Goal: Communication & Community: Connect with others

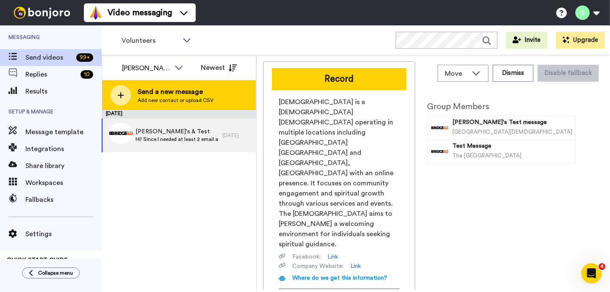
click at [122, 95] on icon at bounding box center [121, 95] width 6 height 6
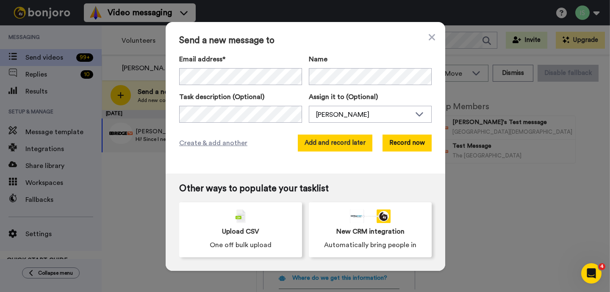
click at [351, 146] on button "Add and record later" at bounding box center [335, 143] width 75 height 17
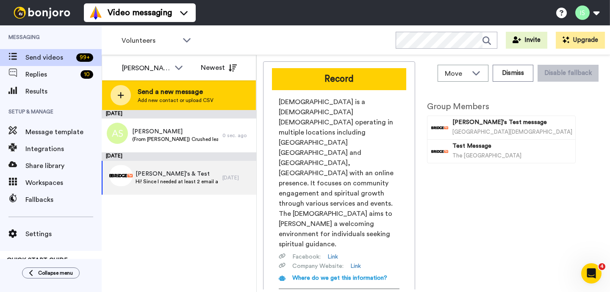
click at [123, 96] on icon at bounding box center [120, 95] width 7 height 8
click at [122, 96] on icon at bounding box center [120, 95] width 7 height 8
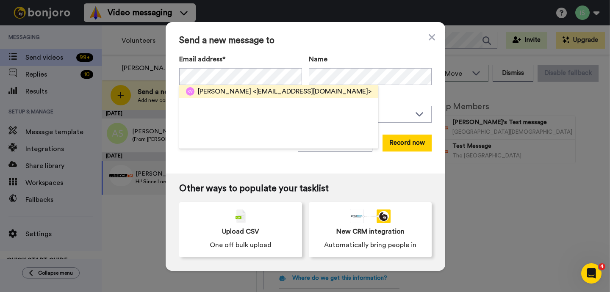
click at [291, 90] on span "<spring718@hotmail.com>" at bounding box center [312, 91] width 119 height 10
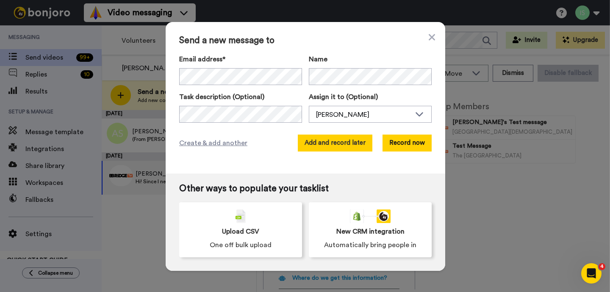
click at [352, 145] on button "Add and record later" at bounding box center [335, 143] width 75 height 17
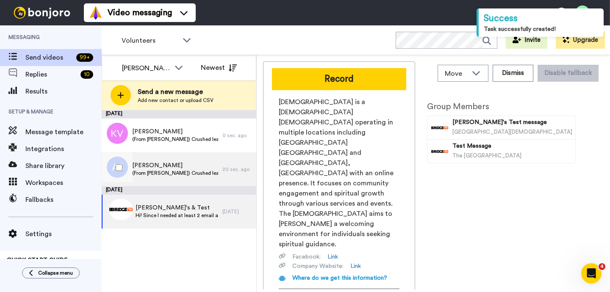
click at [180, 170] on span "(From [PERSON_NAME]) Crushed leading connections in [PERSON_NAME]'s absence, an…" at bounding box center [175, 173] width 86 height 7
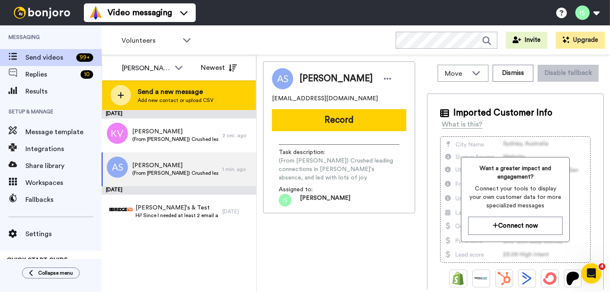
click at [119, 96] on icon at bounding box center [120, 95] width 7 height 8
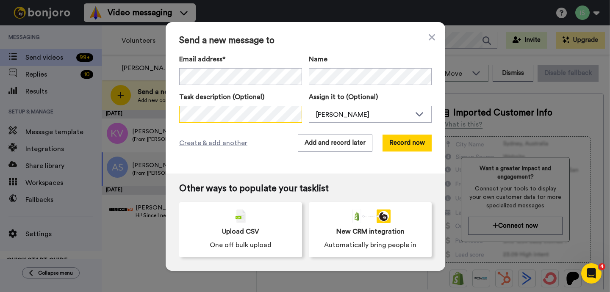
scroll to position [0, 431]
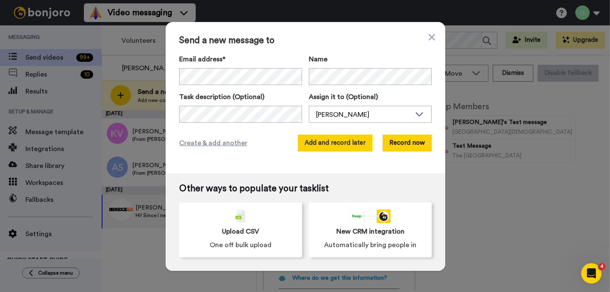
click at [338, 142] on button "Add and record later" at bounding box center [335, 143] width 75 height 17
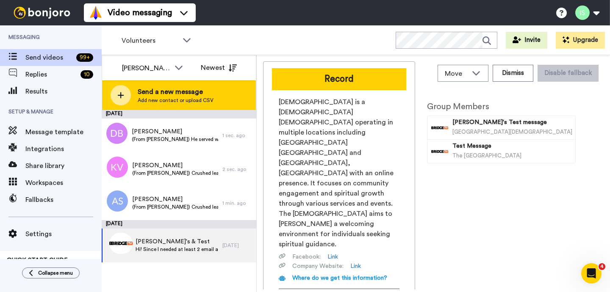
click at [121, 99] on icon at bounding box center [120, 95] width 7 height 8
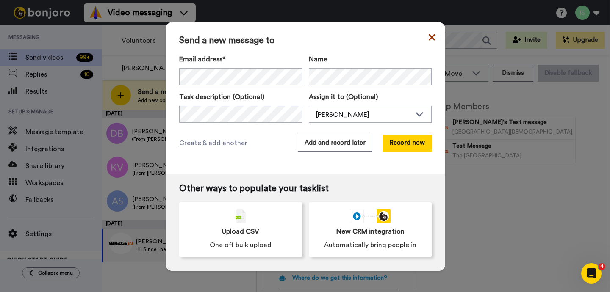
click at [431, 35] on icon at bounding box center [432, 37] width 6 height 10
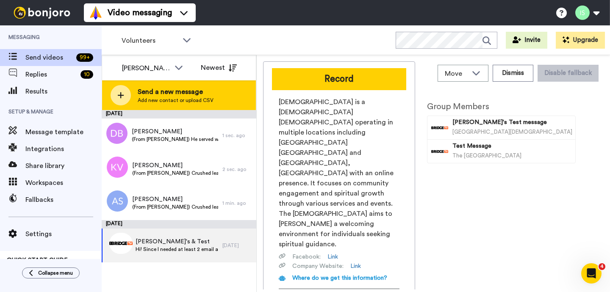
click at [120, 94] on icon at bounding box center [121, 95] width 6 height 6
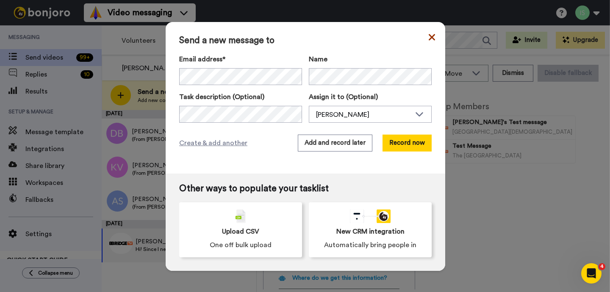
click at [429, 36] on icon at bounding box center [432, 37] width 6 height 10
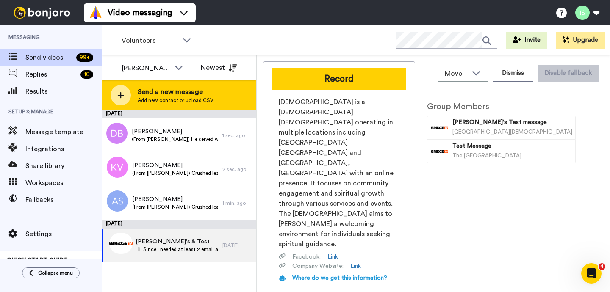
click at [122, 99] on icon at bounding box center [120, 95] width 7 height 8
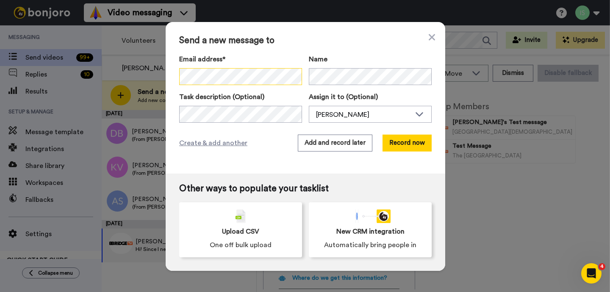
click at [175, 79] on div "Send a new message to Email address* No search result for ‘ Nathan Wandell ’ Na…" at bounding box center [306, 98] width 280 height 152
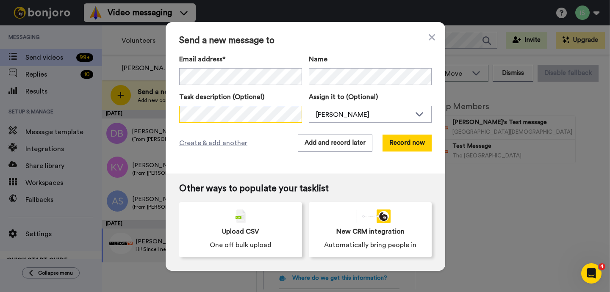
scroll to position [0, 797]
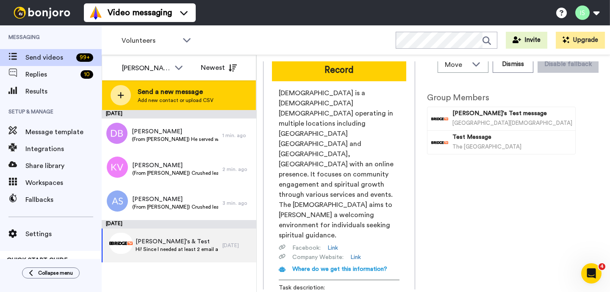
click at [122, 90] on div at bounding box center [121, 95] width 20 height 20
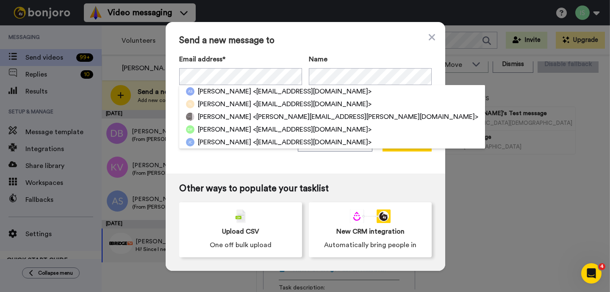
click at [235, 166] on div "Send a new message to Email address* Akiko Stengele <akikostengele@gmail.com> T…" at bounding box center [306, 98] width 280 height 152
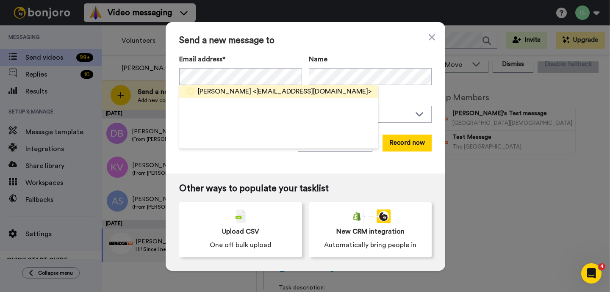
click at [296, 97] on div "Nathan Wandell <nwandell@gmail.com>" at bounding box center [278, 91] width 199 height 13
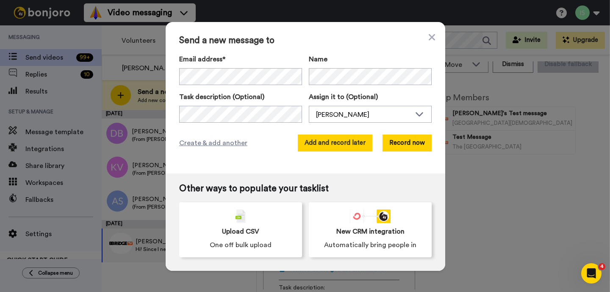
click at [340, 147] on button "Add and record later" at bounding box center [335, 143] width 75 height 17
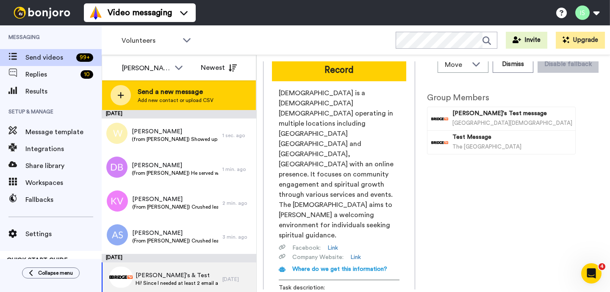
click at [125, 96] on div at bounding box center [121, 95] width 20 height 20
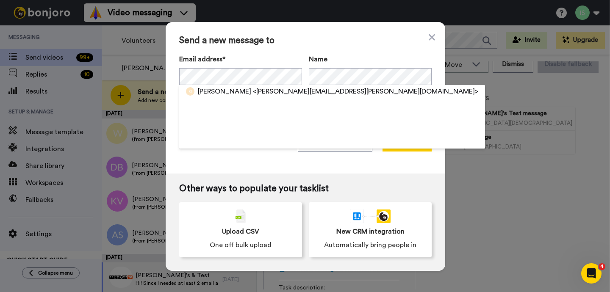
click at [204, 166] on div "Send a new message to Email address* Philip Oden <danielle.parrillo@gmail.com> …" at bounding box center [306, 98] width 280 height 152
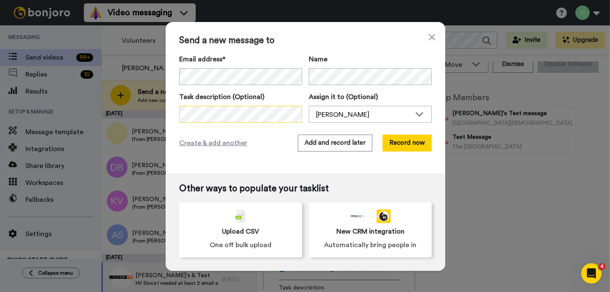
scroll to position [0, 974]
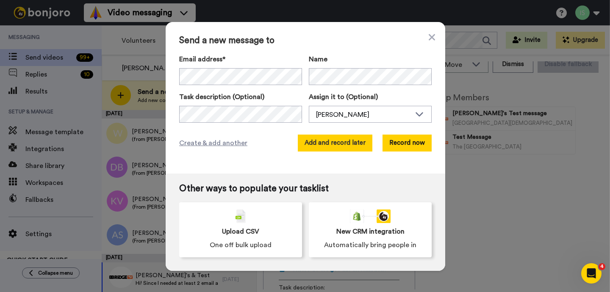
click at [342, 144] on button "Add and record later" at bounding box center [335, 143] width 75 height 17
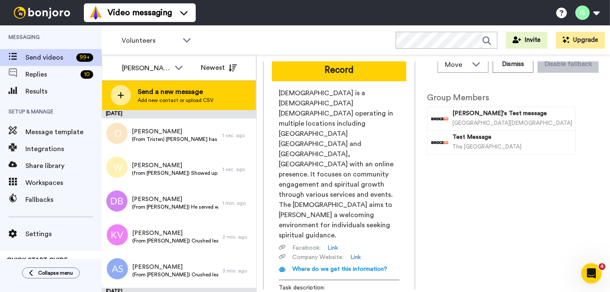
click at [119, 100] on div at bounding box center [121, 95] width 20 height 20
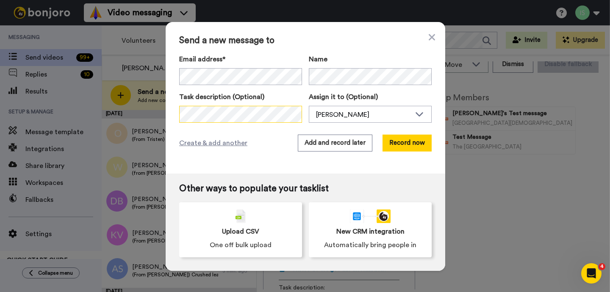
scroll to position [0, 469]
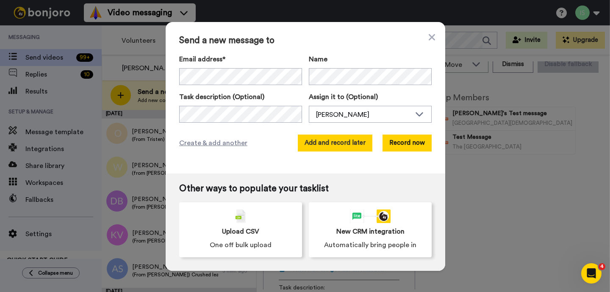
click at [321, 141] on button "Add and record later" at bounding box center [335, 143] width 75 height 17
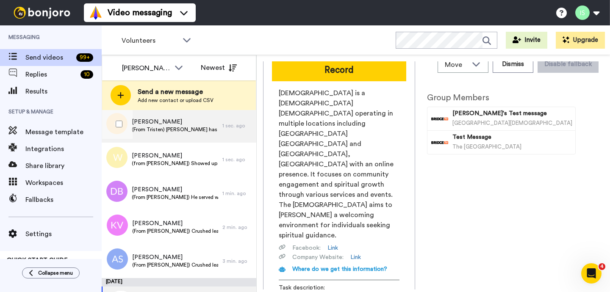
scroll to position [0, 0]
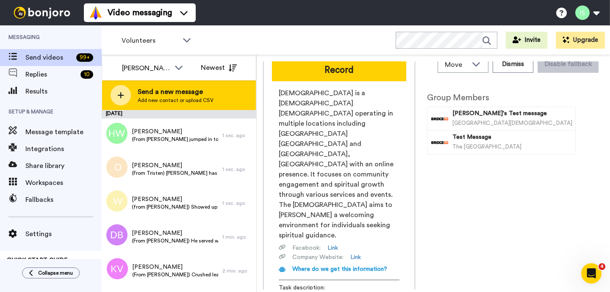
click at [113, 97] on div at bounding box center [121, 95] width 20 height 20
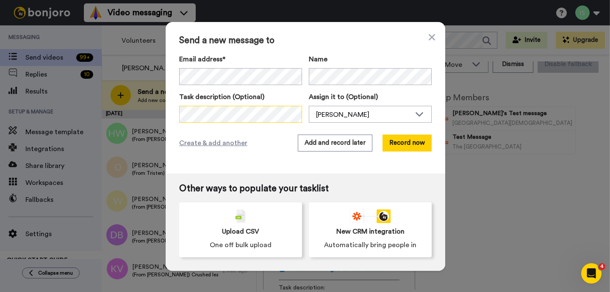
scroll to position [0, 742]
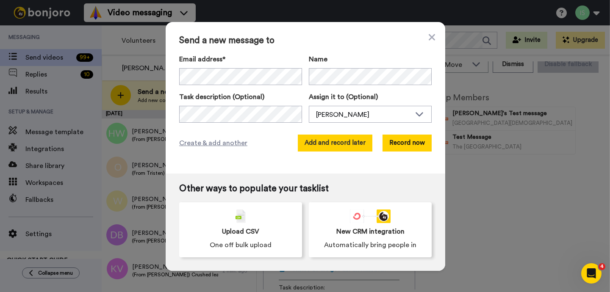
click at [333, 142] on button "Add and record later" at bounding box center [335, 143] width 75 height 17
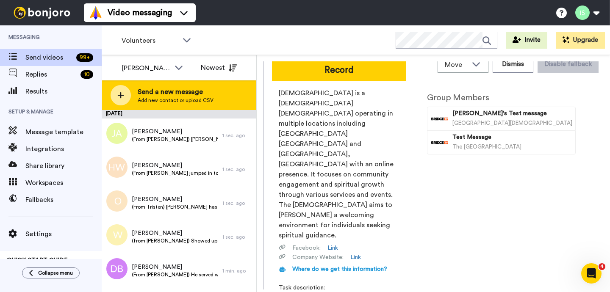
click at [119, 95] on icon at bounding box center [121, 95] width 6 height 6
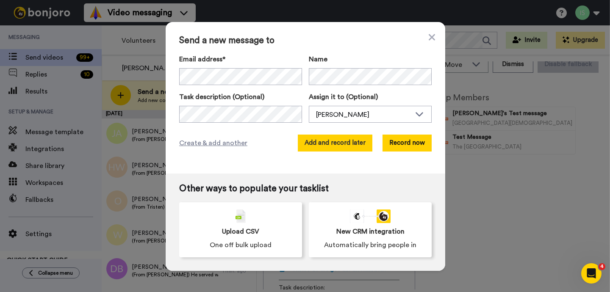
click at [323, 142] on button "Add and record later" at bounding box center [335, 143] width 75 height 17
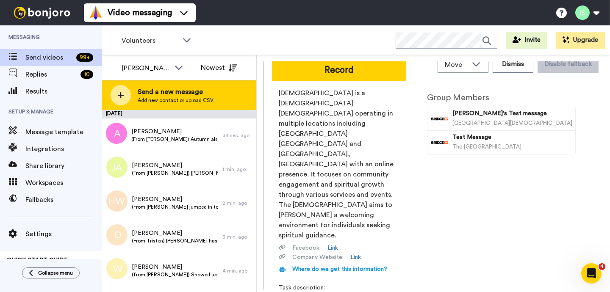
click at [119, 89] on div at bounding box center [121, 95] width 20 height 20
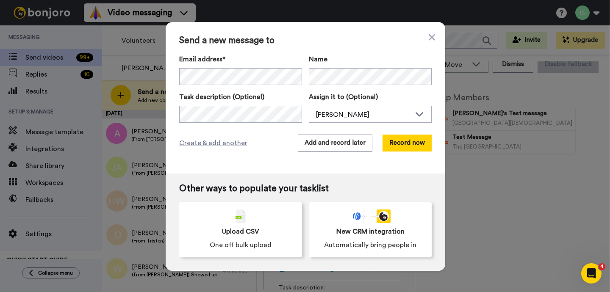
click at [207, 165] on div "Send a new message to Email address* Daniel Despain <cmdixon2023@gmail.com> Nam…" at bounding box center [306, 98] width 280 height 152
click at [325, 146] on button "Add and record later" at bounding box center [335, 143] width 75 height 17
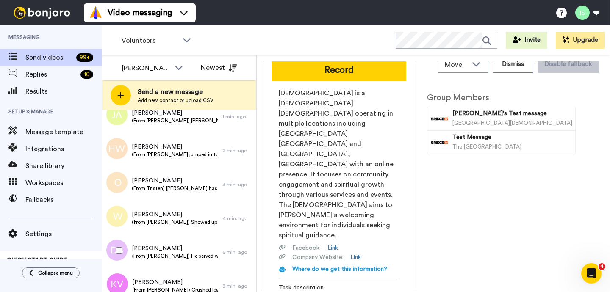
scroll to position [0, 0]
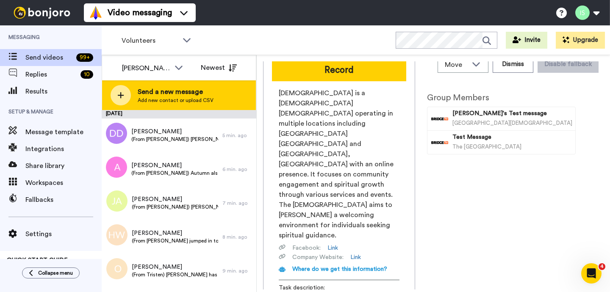
click at [124, 99] on icon at bounding box center [120, 95] width 7 height 8
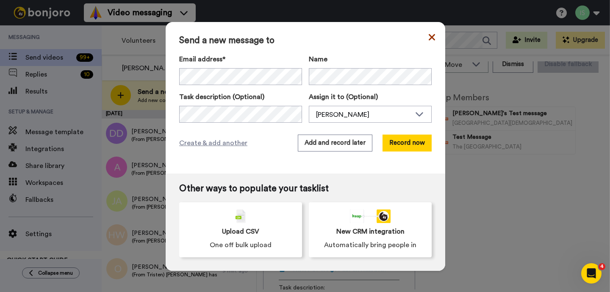
click at [432, 37] on icon at bounding box center [432, 37] width 6 height 6
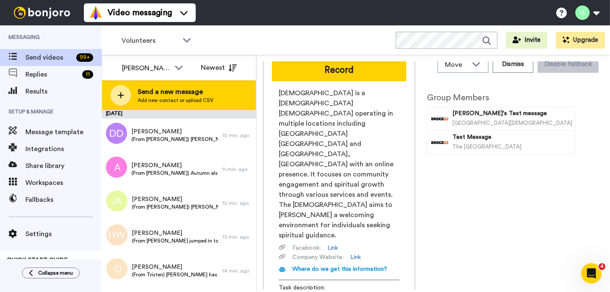
click at [118, 95] on icon at bounding box center [121, 95] width 6 height 6
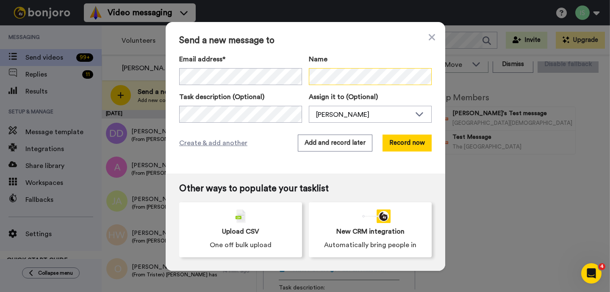
click at [256, 75] on div "Email address* Name" at bounding box center [305, 69] width 252 height 31
click at [164, 72] on div "Send a new message to Email address* No search result for ‘ kmoyer1@san.rr.com …" at bounding box center [305, 146] width 610 height 292
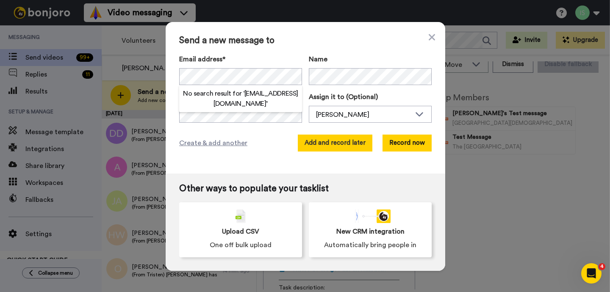
click at [338, 145] on button "Add and record later" at bounding box center [335, 143] width 75 height 17
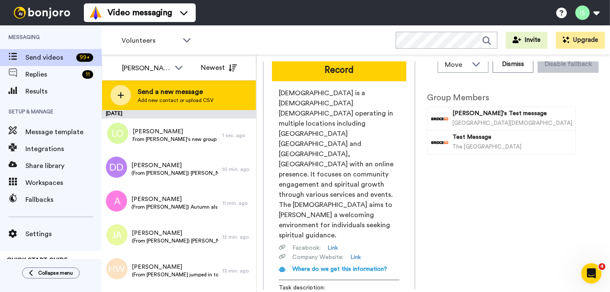
click at [118, 96] on icon at bounding box center [120, 95] width 7 height 8
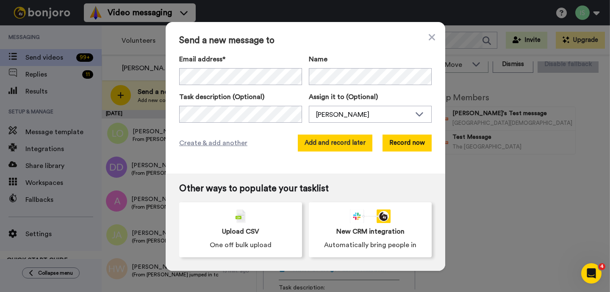
click at [354, 145] on button "Add and record later" at bounding box center [335, 143] width 75 height 17
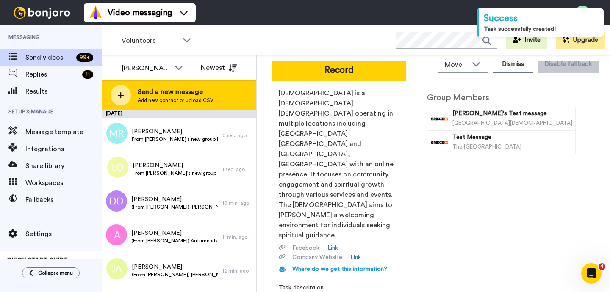
click at [119, 94] on icon at bounding box center [120, 95] width 7 height 8
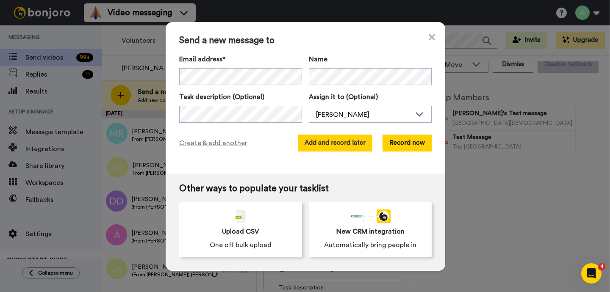
click at [320, 142] on button "Add and record later" at bounding box center [335, 143] width 75 height 17
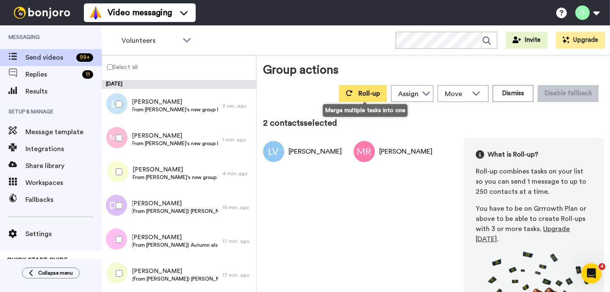
click at [372, 95] on span "Roll-up" at bounding box center [369, 93] width 22 height 7
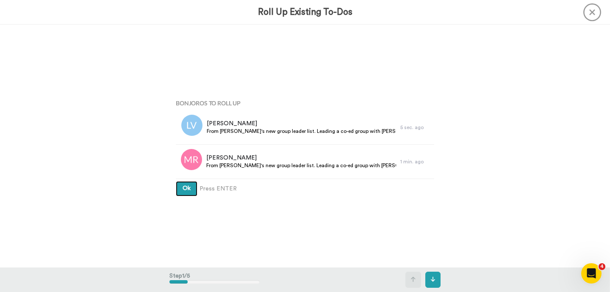
click at [189, 190] on span "Ok" at bounding box center [187, 188] width 8 height 6
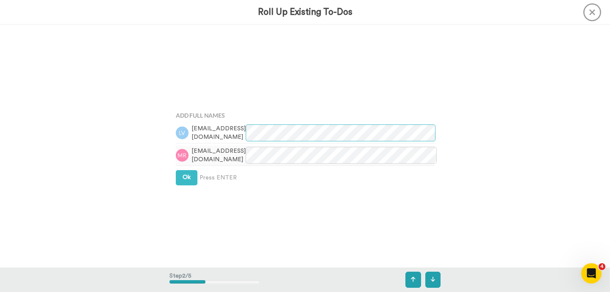
scroll to position [243, 0]
click at [184, 178] on span "Ok" at bounding box center [187, 177] width 8 height 6
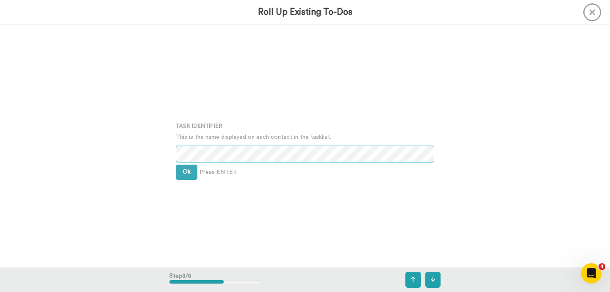
scroll to position [486, 0]
click at [188, 166] on span "Ok" at bounding box center [187, 169] width 8 height 6
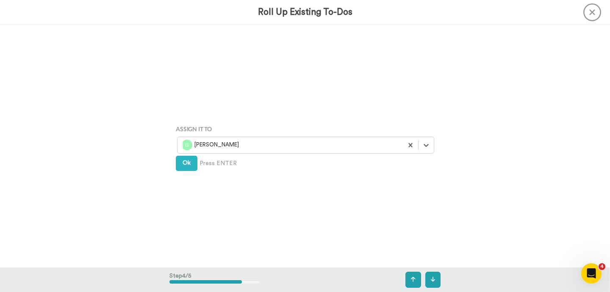
scroll to position [729, 0]
click at [196, 165] on button "Ok" at bounding box center [187, 162] width 22 height 15
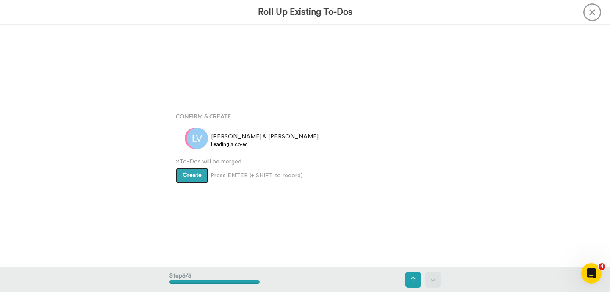
scroll to position [971, 0]
click at [200, 174] on span "Create" at bounding box center [192, 175] width 19 height 6
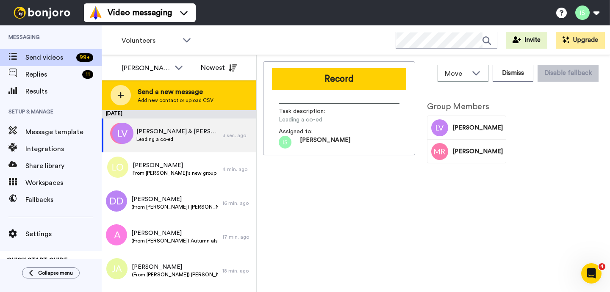
click at [122, 96] on icon at bounding box center [120, 95] width 7 height 8
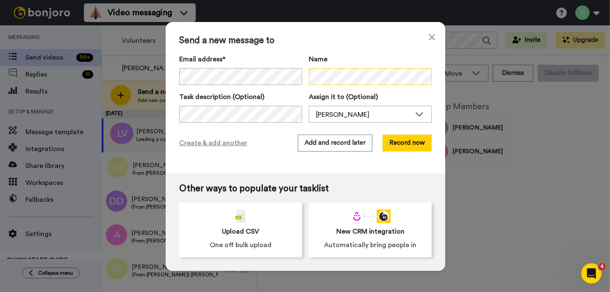
click at [274, 77] on div "Email address* [PERSON_NAME] <[EMAIL_ADDRESS][DOMAIN_NAME]> [PERSON_NAME] <[EMA…" at bounding box center [305, 69] width 252 height 31
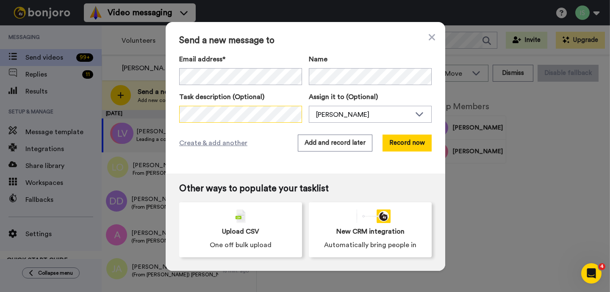
scroll to position [0, 66]
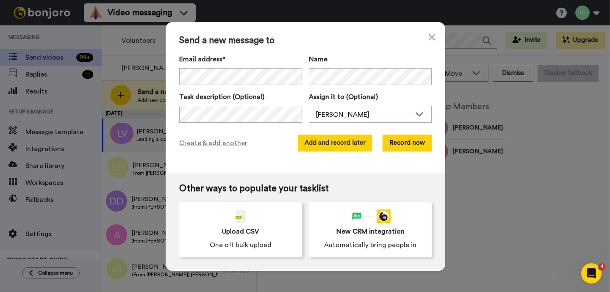
click at [365, 145] on button "Add and record later" at bounding box center [335, 143] width 75 height 17
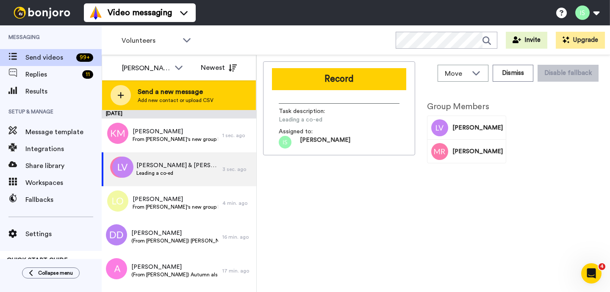
click at [122, 95] on icon at bounding box center [121, 95] width 6 height 6
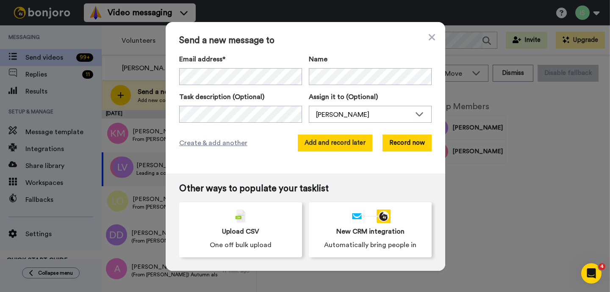
click at [322, 147] on button "Add and record later" at bounding box center [335, 143] width 75 height 17
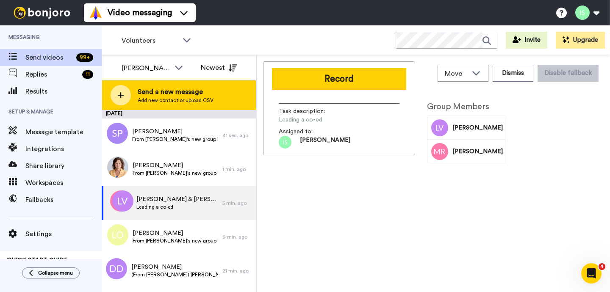
click at [121, 98] on icon at bounding box center [120, 95] width 7 height 8
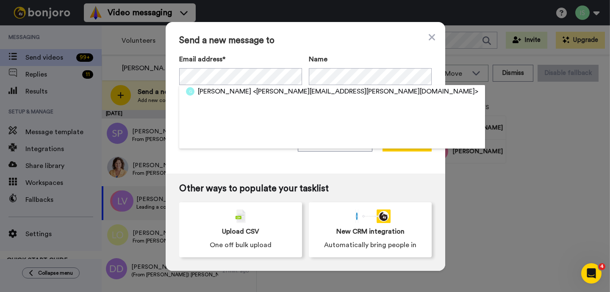
click at [296, 49] on div "Send a new message to Email address* Amy Grosenbach <amy.grosenbach@gmail.com> …" at bounding box center [306, 98] width 280 height 152
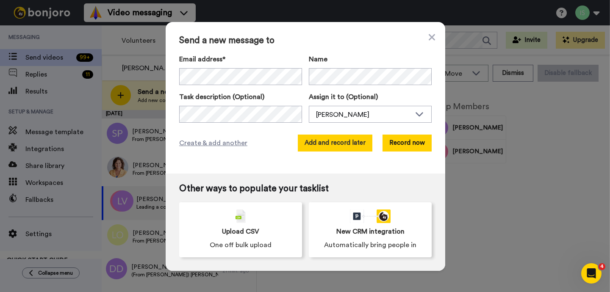
click at [321, 145] on button "Add and record later" at bounding box center [335, 143] width 75 height 17
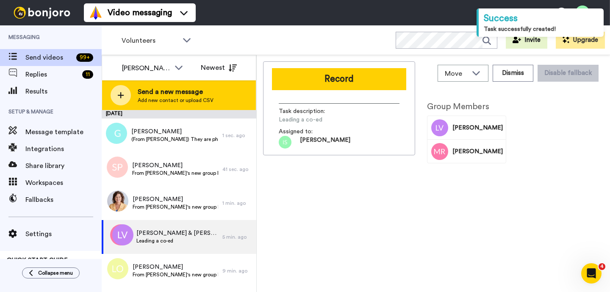
click at [120, 96] on icon at bounding box center [121, 95] width 6 height 6
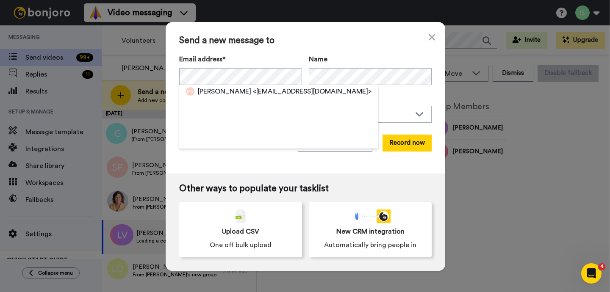
click at [255, 159] on div "Send a new message to Email address* Matt Grosenbach <mgrosenbach@gmail.com> Na…" at bounding box center [306, 98] width 280 height 152
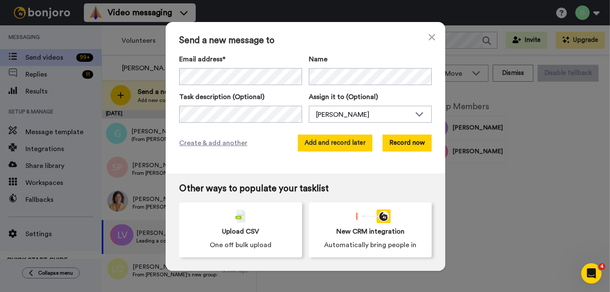
click at [327, 146] on button "Add and record later" at bounding box center [335, 143] width 75 height 17
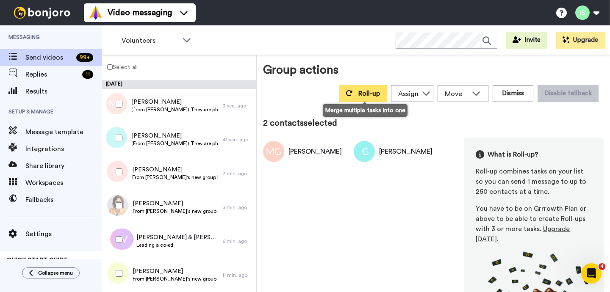
click at [359, 95] on button "Roll-up" at bounding box center [363, 93] width 48 height 17
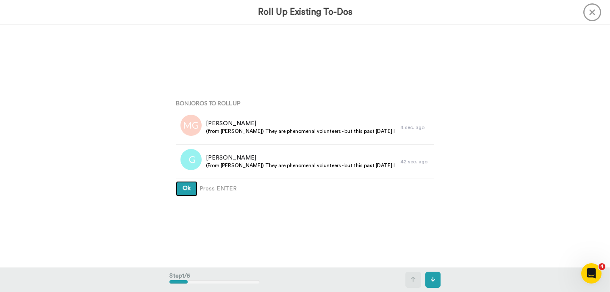
click at [191, 189] on button "Ok" at bounding box center [187, 188] width 22 height 15
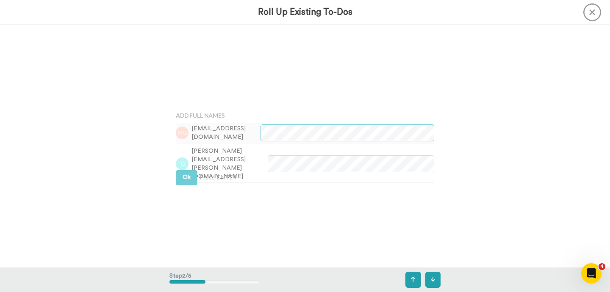
scroll to position [243, 0]
click at [191, 177] on button "Ok" at bounding box center [187, 176] width 22 height 15
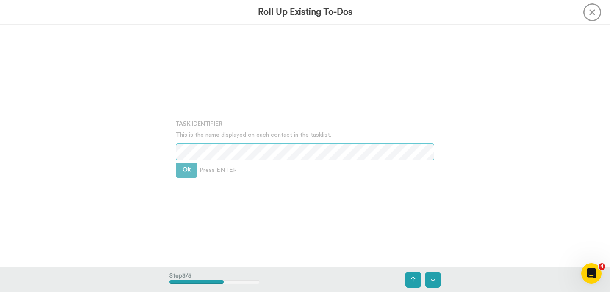
scroll to position [486, 0]
click at [189, 170] on span "Ok" at bounding box center [187, 169] width 8 height 6
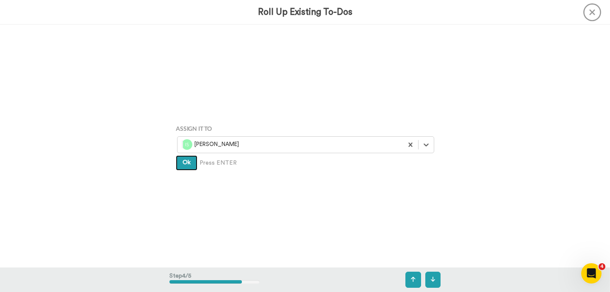
click at [189, 163] on span "Ok" at bounding box center [187, 163] width 8 height 6
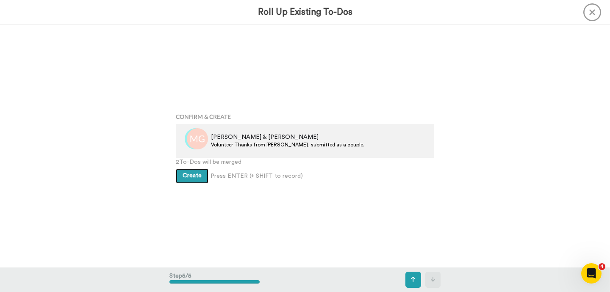
scroll to position [971, 0]
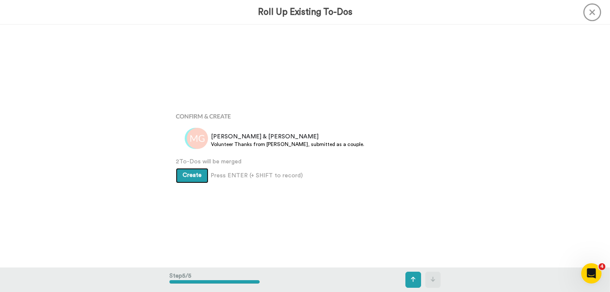
click at [198, 173] on span "Create" at bounding box center [192, 175] width 19 height 6
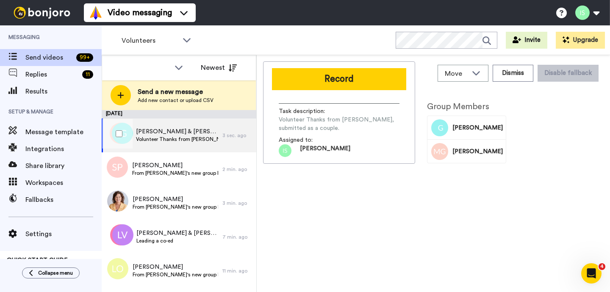
click at [206, 142] on span "Volunteer Thanks from [PERSON_NAME], submitted as a couple." at bounding box center [177, 139] width 82 height 7
click at [191, 140] on span "Volunteer Thanks from [PERSON_NAME], submitted as a couple." at bounding box center [177, 139] width 82 height 7
click at [323, 127] on span "Volunteer Thanks from [PERSON_NAME], submitted as a couple." at bounding box center [339, 124] width 121 height 17
click at [470, 127] on span "[PERSON_NAME]" at bounding box center [477, 128] width 50 height 8
click at [469, 145] on div "[PERSON_NAME]" at bounding box center [477, 151] width 50 height 23
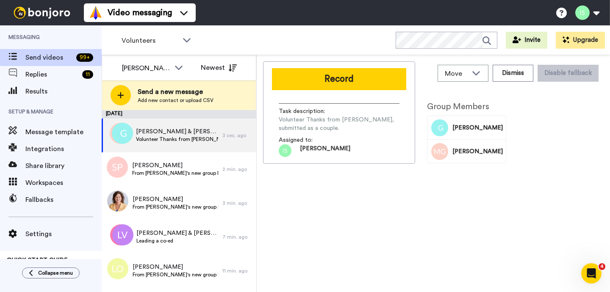
click at [298, 129] on span "Volunteer Thanks from [PERSON_NAME], submitted as a couple." at bounding box center [339, 124] width 121 height 17
click at [153, 137] on span "Volunteer Thanks from [PERSON_NAME], submitted as a couple." at bounding box center [177, 139] width 82 height 7
click at [457, 131] on span "[PERSON_NAME]" at bounding box center [477, 128] width 50 height 8
click at [169, 145] on div "[PERSON_NAME] & [PERSON_NAME] Thanks from [PERSON_NAME], submitted as a couple." at bounding box center [162, 136] width 121 height 34
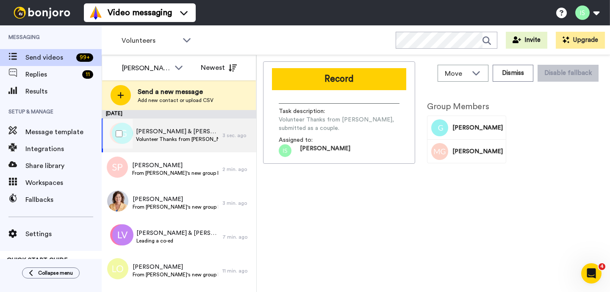
click at [124, 135] on div at bounding box center [117, 134] width 30 height 30
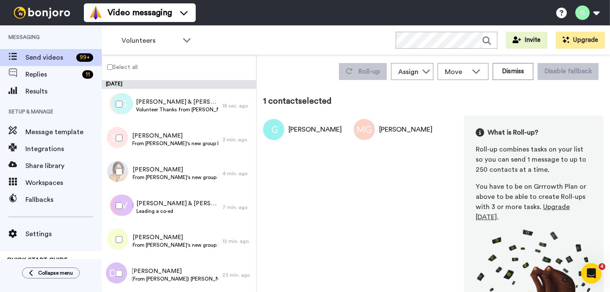
scroll to position [20, 0]
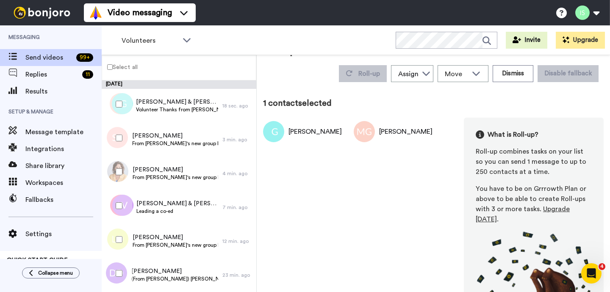
click at [403, 125] on div "[PERSON_NAME]" at bounding box center [393, 131] width 79 height 21
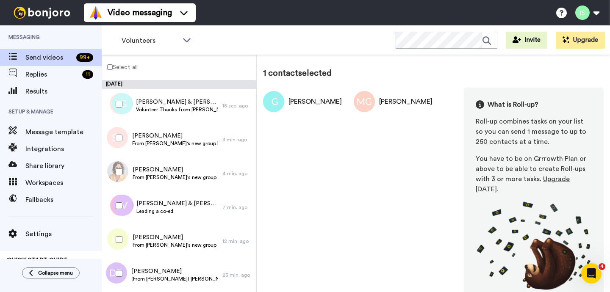
scroll to position [30, 0]
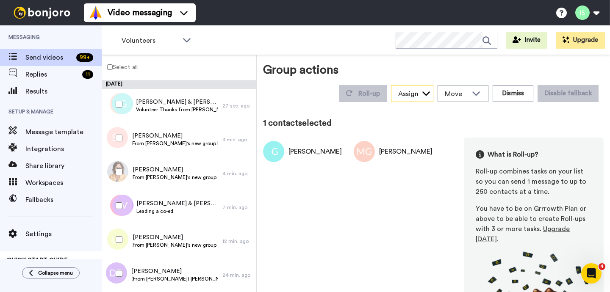
click at [425, 97] on icon at bounding box center [426, 93] width 8 height 8
click at [474, 96] on icon at bounding box center [476, 93] width 10 height 8
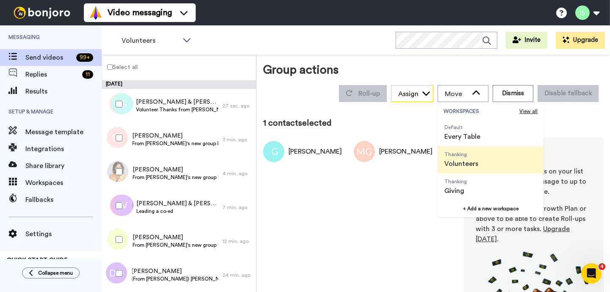
click at [423, 96] on div "Assign" at bounding box center [412, 94] width 42 height 17
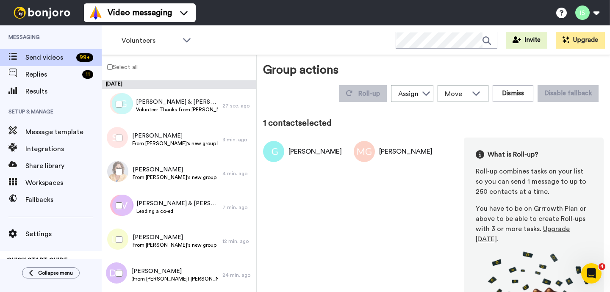
click at [368, 122] on div "1 contact selected" at bounding box center [433, 123] width 340 height 12
click at [403, 204] on div "[PERSON_NAME] [PERSON_NAME] What is Roll-up? Roll-up combines tasks on your lis…" at bounding box center [433, 245] width 340 height 215
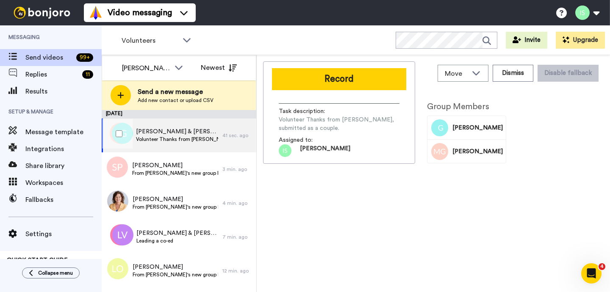
click at [142, 135] on span "[PERSON_NAME] & [PERSON_NAME]" at bounding box center [177, 131] width 82 height 8
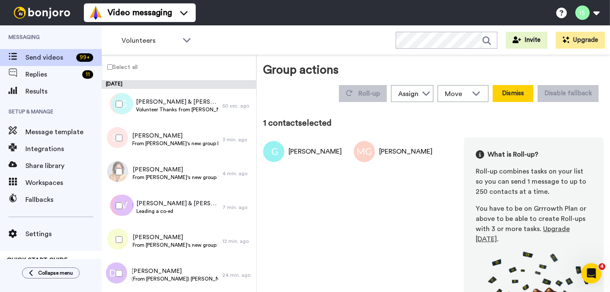
click at [517, 98] on button "Dismiss" at bounding box center [513, 93] width 41 height 17
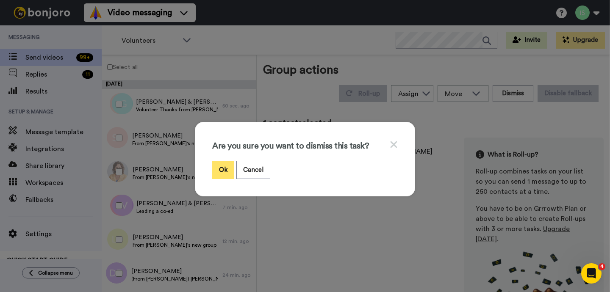
click at [223, 170] on button "Ok" at bounding box center [223, 170] width 22 height 18
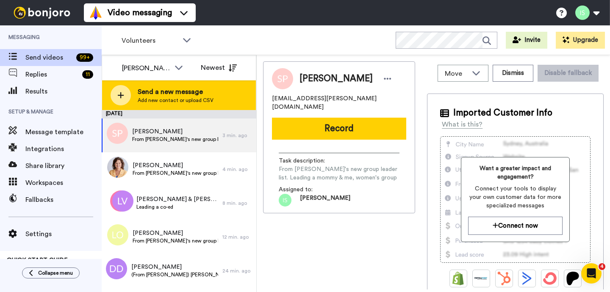
click at [121, 93] on icon at bounding box center [120, 95] width 7 height 8
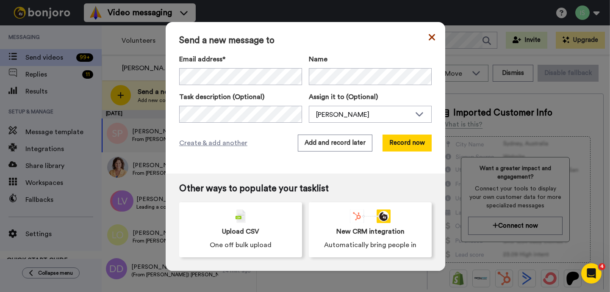
click at [430, 36] on icon at bounding box center [432, 37] width 6 height 6
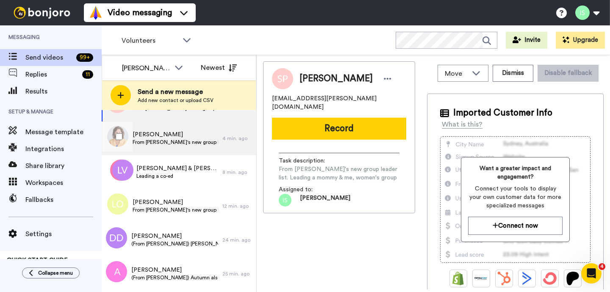
scroll to position [41, 0]
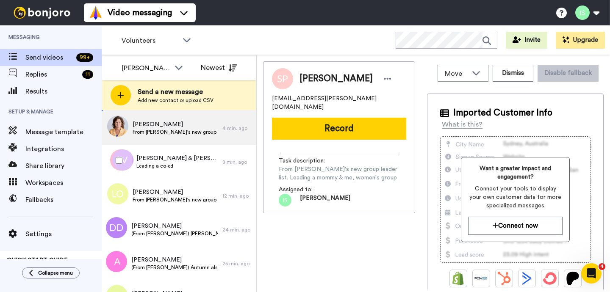
click at [164, 168] on span "Leading a co-ed" at bounding box center [177, 166] width 82 height 7
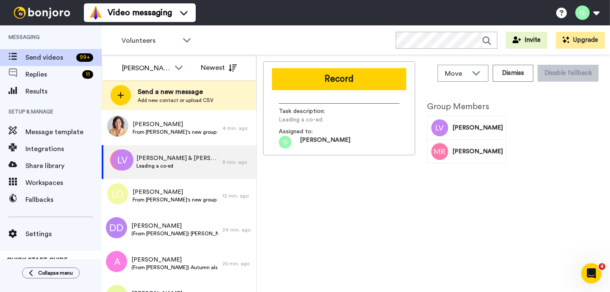
click at [333, 130] on span "Assigned to:" at bounding box center [308, 131] width 59 height 8
click at [167, 163] on span "Leading a co-ed" at bounding box center [177, 166] width 82 height 7
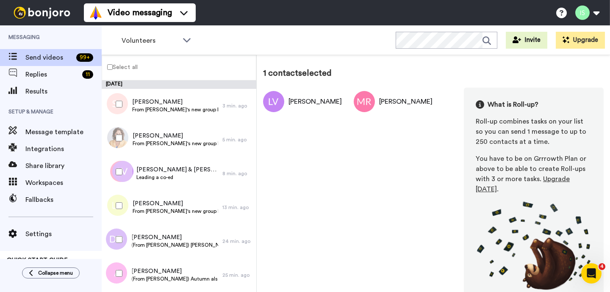
click at [296, 173] on div "[PERSON_NAME] [PERSON_NAME] What is Roll-up? Roll-up combines tasks on your lis…" at bounding box center [433, 195] width 340 height 215
click at [112, 171] on div at bounding box center [117, 172] width 30 height 30
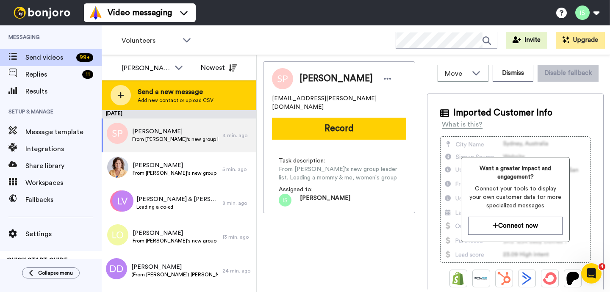
click at [123, 95] on icon at bounding box center [121, 95] width 6 height 6
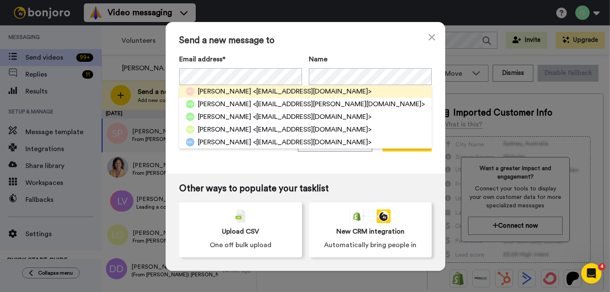
click at [282, 91] on span "<[EMAIL_ADDRESS][DOMAIN_NAME]>" at bounding box center [312, 91] width 119 height 10
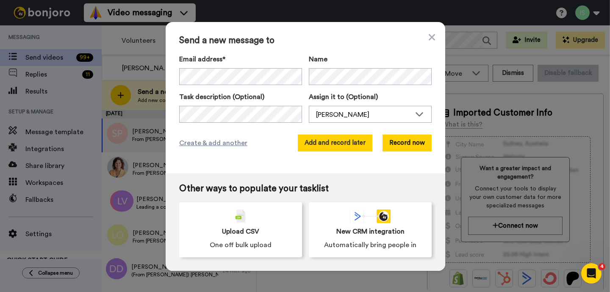
click at [328, 145] on button "Add and record later" at bounding box center [335, 143] width 75 height 17
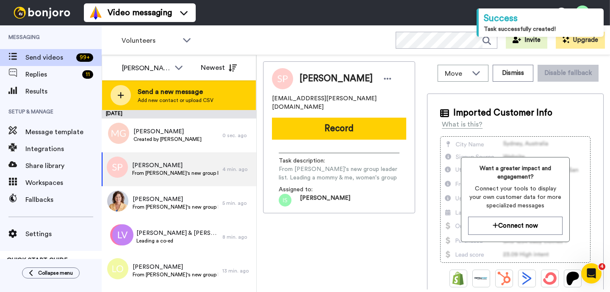
click at [116, 95] on div at bounding box center [121, 95] width 20 height 20
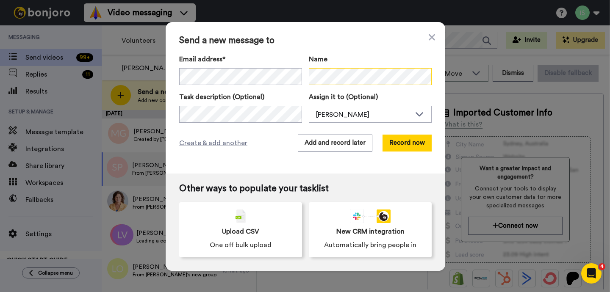
click at [329, 56] on div "Name" at bounding box center [370, 69] width 123 height 31
click at [329, 55] on label "Name" at bounding box center [370, 59] width 123 height 10
click at [153, 110] on div "Send a new message to Email address* Shannon Phillips <shann.b.phillips@gmail.c…" at bounding box center [305, 146] width 610 height 292
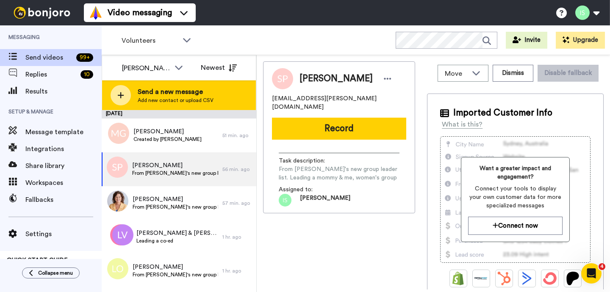
click at [120, 97] on icon at bounding box center [121, 95] width 6 height 6
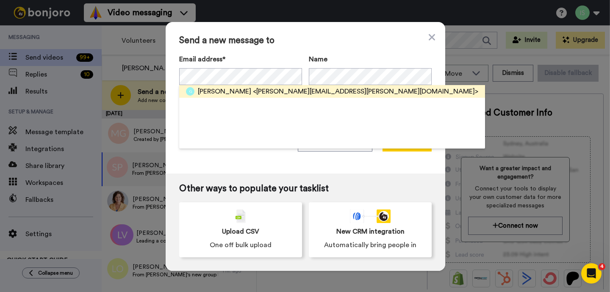
click at [313, 92] on span "<amy.grosenbach@gmail.com>" at bounding box center [365, 91] width 225 height 10
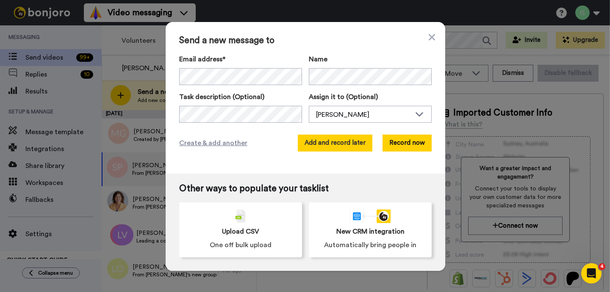
click at [329, 144] on button "Add and record later" at bounding box center [335, 143] width 75 height 17
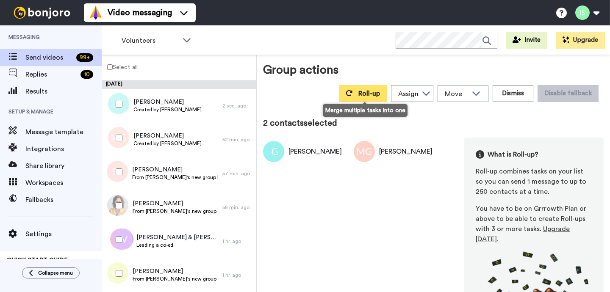
click at [365, 96] on span "Roll-up" at bounding box center [369, 93] width 22 height 7
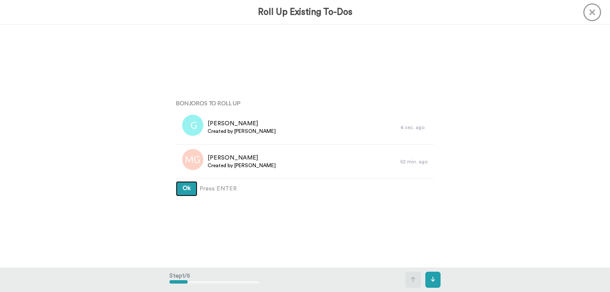
click at [188, 193] on button "Ok" at bounding box center [187, 188] width 22 height 15
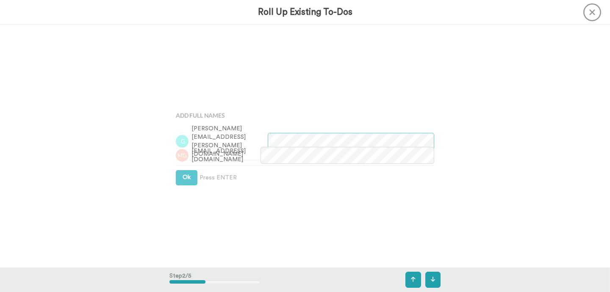
scroll to position [243, 0]
click at [190, 177] on span "Ok" at bounding box center [187, 177] width 8 height 6
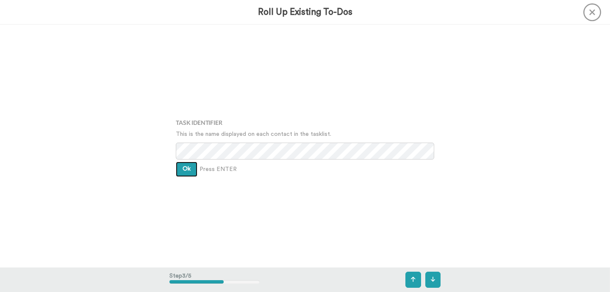
scroll to position [0, 0]
click at [190, 167] on span "Ok" at bounding box center [187, 169] width 8 height 6
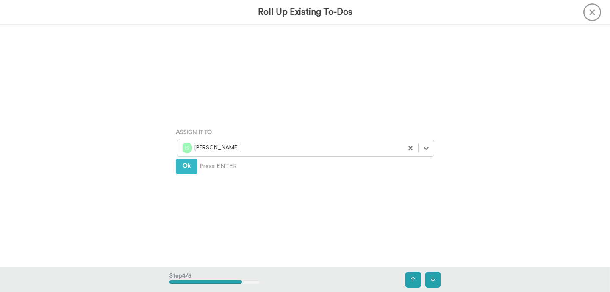
scroll to position [729, 0]
click at [191, 165] on button "Ok" at bounding box center [187, 162] width 22 height 15
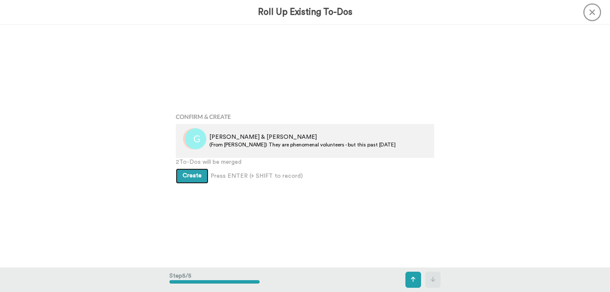
scroll to position [971, 0]
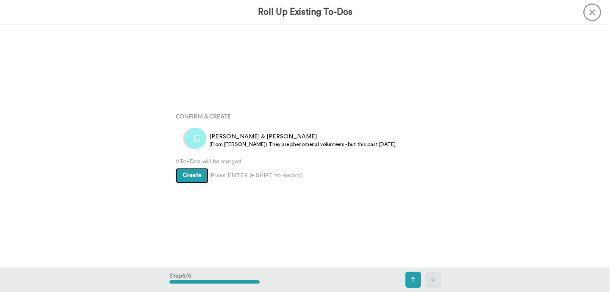
click at [187, 175] on span "Create" at bounding box center [192, 175] width 19 height 6
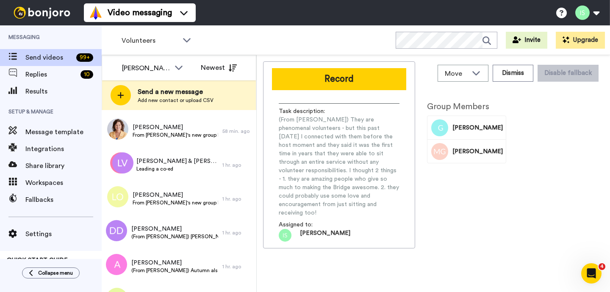
scroll to position [92, 0]
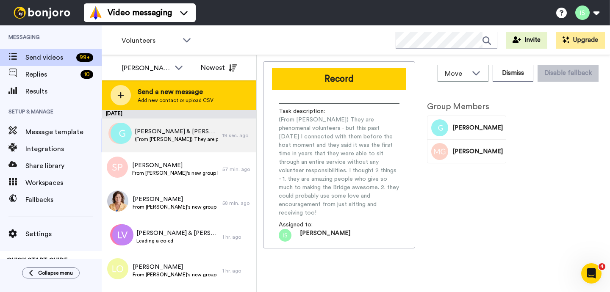
click at [122, 93] on icon at bounding box center [120, 95] width 7 height 8
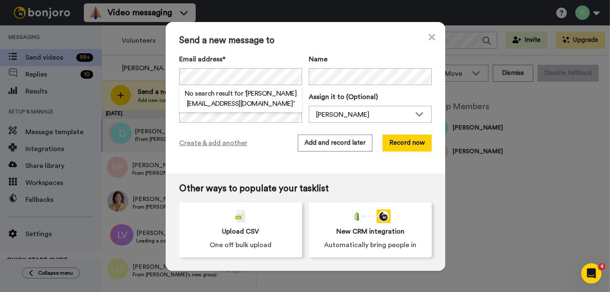
click at [279, 133] on div "Send a new message to Email address* No search result for ‘ [PERSON_NAME][EMAIL…" at bounding box center [306, 98] width 280 height 152
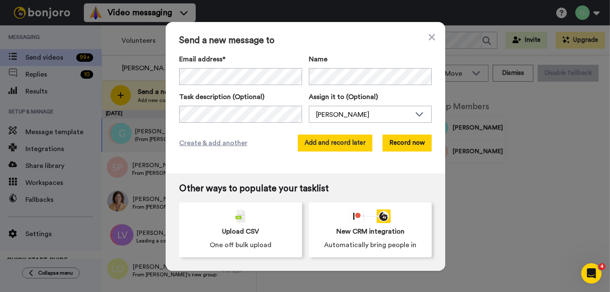
click at [327, 145] on button "Add and record later" at bounding box center [335, 143] width 75 height 17
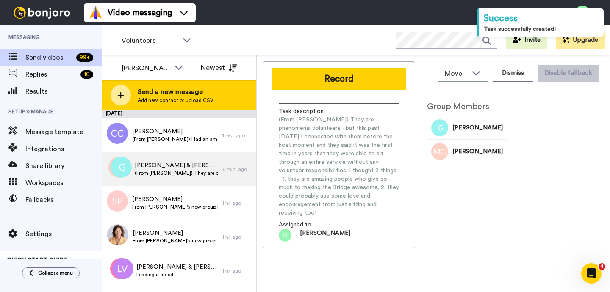
click at [122, 94] on icon at bounding box center [120, 95] width 7 height 8
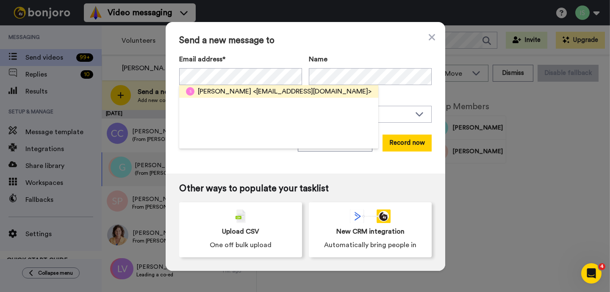
click at [212, 89] on span "[PERSON_NAME]" at bounding box center [224, 91] width 53 height 10
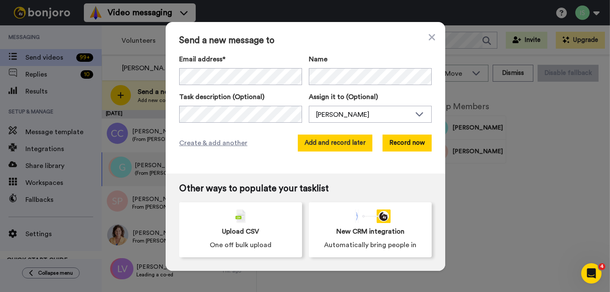
click at [353, 142] on button "Add and record later" at bounding box center [335, 143] width 75 height 17
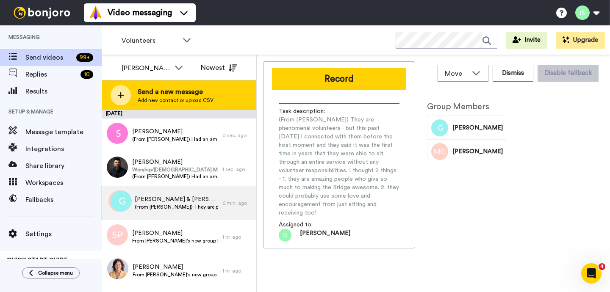
click at [117, 100] on div at bounding box center [121, 95] width 20 height 20
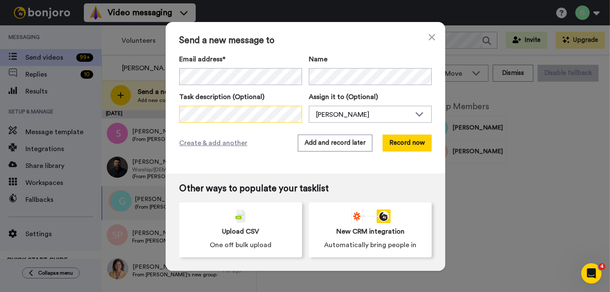
scroll to position [0, 703]
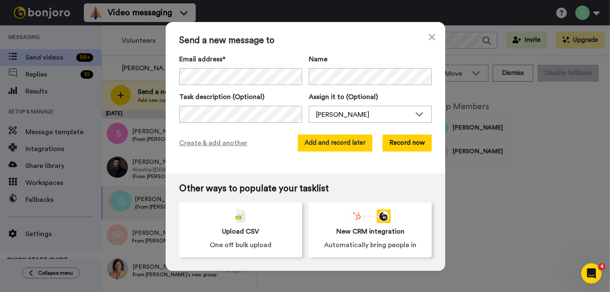
click at [332, 149] on button "Add and record later" at bounding box center [335, 143] width 75 height 17
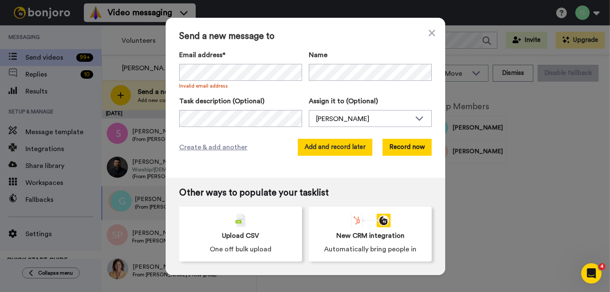
scroll to position [0, 0]
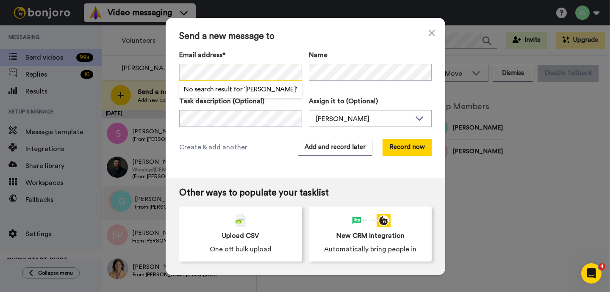
click at [169, 74] on div "Send a new message to Email address* No search result for ‘ [PERSON_NAME] ’ Inv…" at bounding box center [306, 98] width 280 height 160
click at [294, 73] on div "Email address* [PERSON_NAME] <[PERSON_NAME][EMAIL_ADDRESS][DOMAIN_NAME]> [PERSO…" at bounding box center [305, 69] width 252 height 39
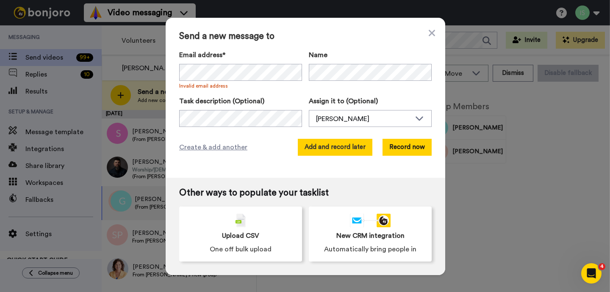
click at [321, 149] on button "Add and record later" at bounding box center [335, 147] width 75 height 17
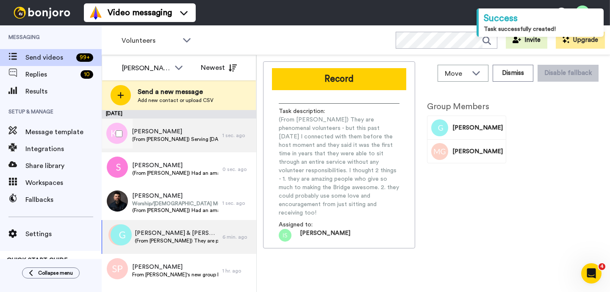
scroll to position [11, 0]
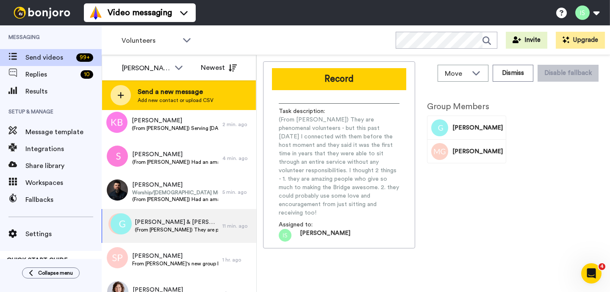
click at [122, 90] on div at bounding box center [121, 95] width 20 height 20
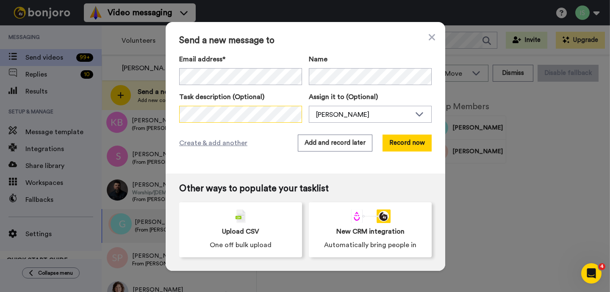
scroll to position [0, 591]
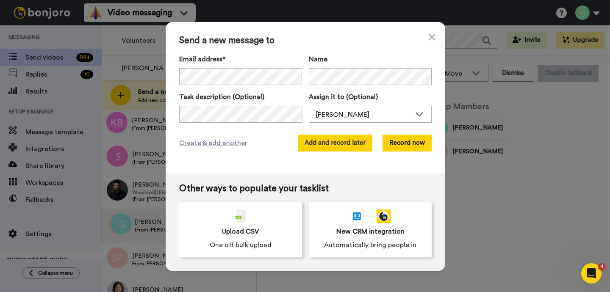
click at [318, 144] on button "Add and record later" at bounding box center [335, 143] width 75 height 17
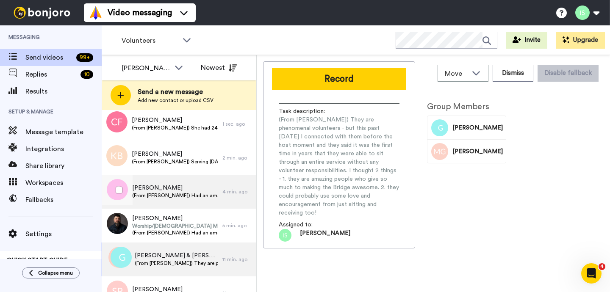
scroll to position [0, 0]
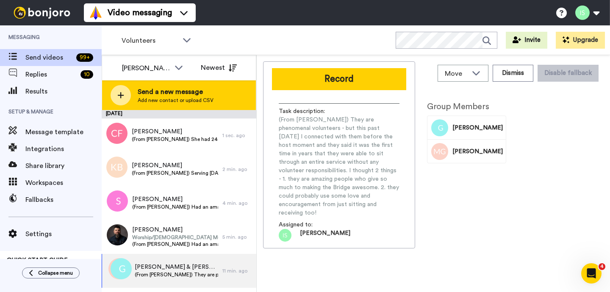
click at [128, 94] on div at bounding box center [121, 95] width 20 height 20
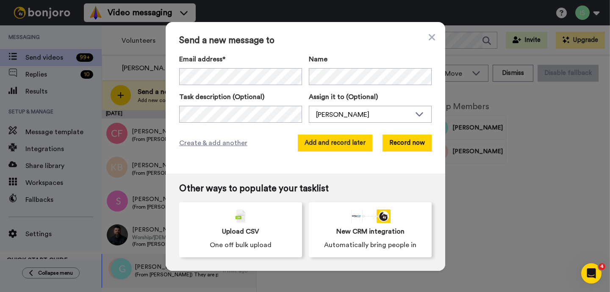
click at [325, 148] on button "Add and record later" at bounding box center [335, 143] width 75 height 17
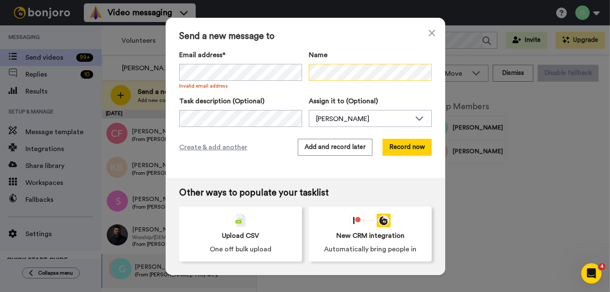
click at [289, 71] on div "Email address* No search result for ‘ [EMAIL_ADDRESS][DOMAIN_NAME] ’ Invalid em…" at bounding box center [305, 69] width 252 height 39
click at [330, 147] on button "Add and record later" at bounding box center [335, 147] width 75 height 17
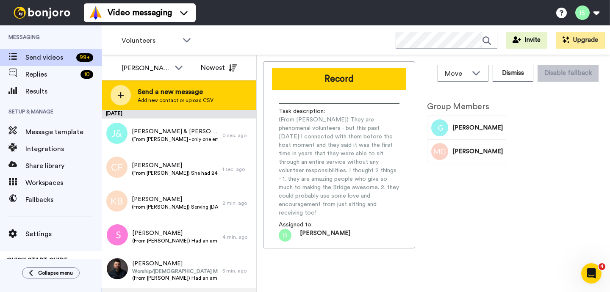
click at [125, 93] on div at bounding box center [121, 95] width 20 height 20
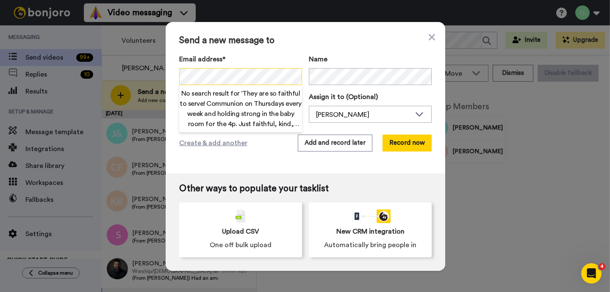
click at [144, 76] on div "Send a new message to Email address* No search result for ‘ They are so faithfu…" at bounding box center [305, 146] width 610 height 292
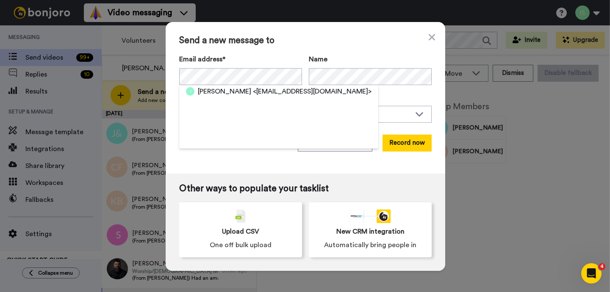
click at [298, 41] on span "Send a new message to" at bounding box center [305, 41] width 252 height 10
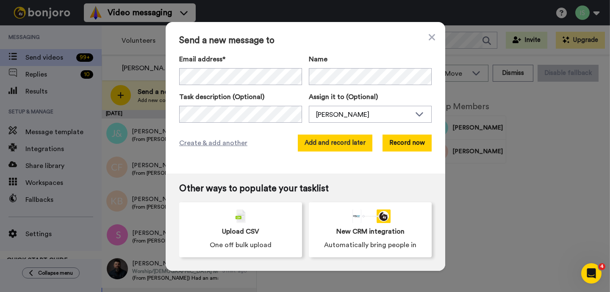
click at [317, 148] on button "Add and record later" at bounding box center [335, 143] width 75 height 17
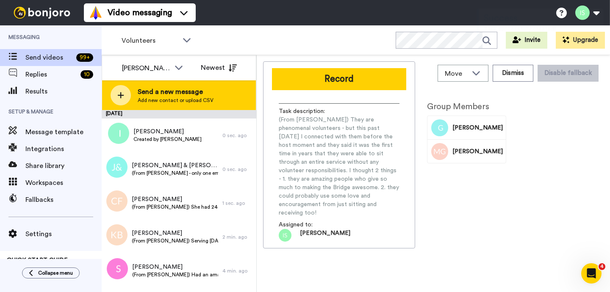
click at [124, 96] on icon at bounding box center [120, 95] width 7 height 8
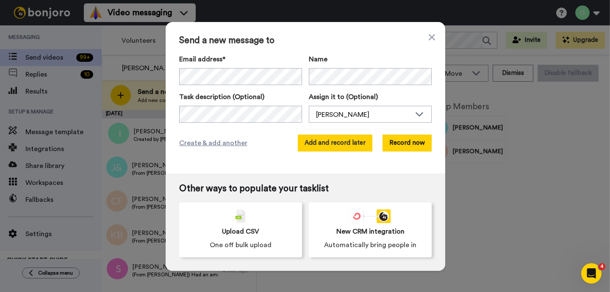
click at [346, 144] on button "Add and record later" at bounding box center [335, 143] width 75 height 17
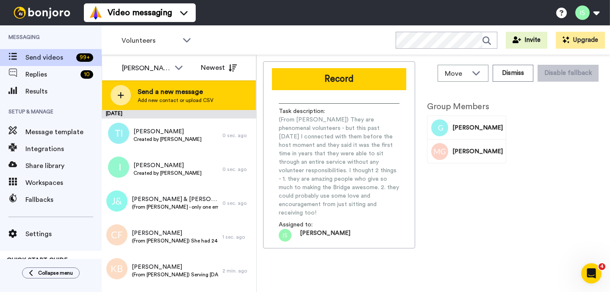
click at [124, 91] on div at bounding box center [121, 95] width 20 height 20
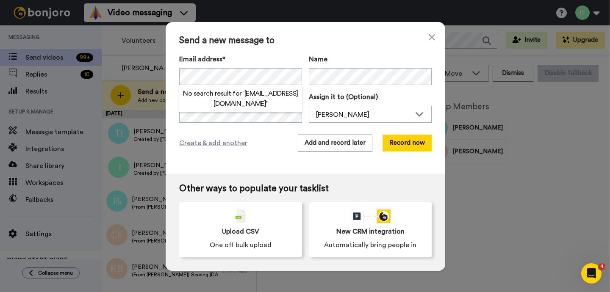
click at [250, 149] on div "Create & add another Add and record later Record now" at bounding box center [305, 143] width 252 height 17
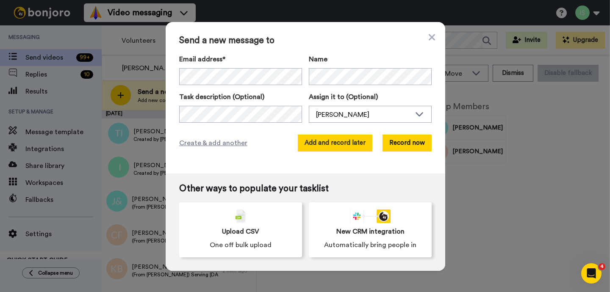
click at [318, 148] on button "Add and record later" at bounding box center [335, 143] width 75 height 17
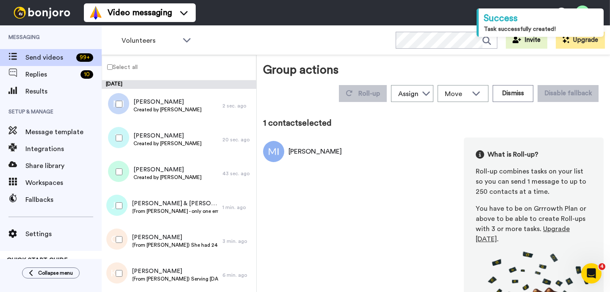
click at [119, 142] on div at bounding box center [117, 138] width 30 height 30
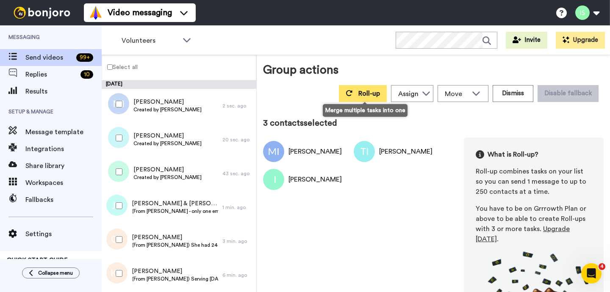
click at [371, 93] on span "Roll-up" at bounding box center [369, 93] width 22 height 7
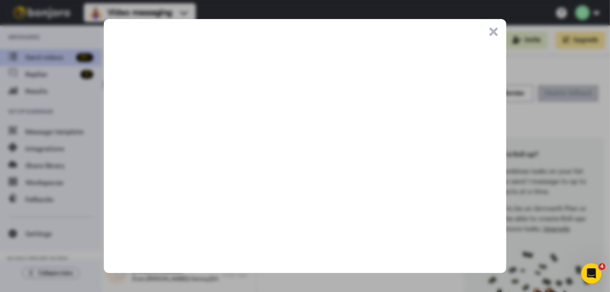
click at [496, 30] on button ".cls-1{stroke-width:0px;}" at bounding box center [493, 32] width 8 height 8
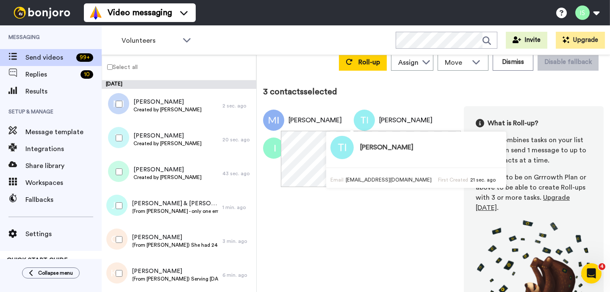
scroll to position [33, 0]
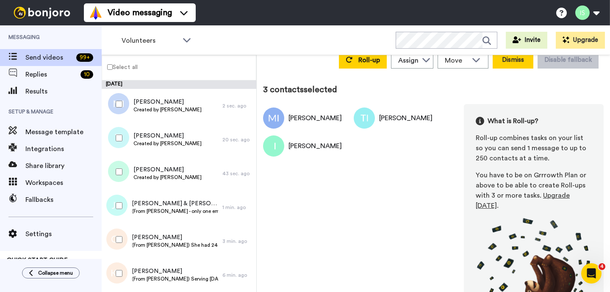
click at [526, 61] on button "Dismiss" at bounding box center [513, 60] width 41 height 17
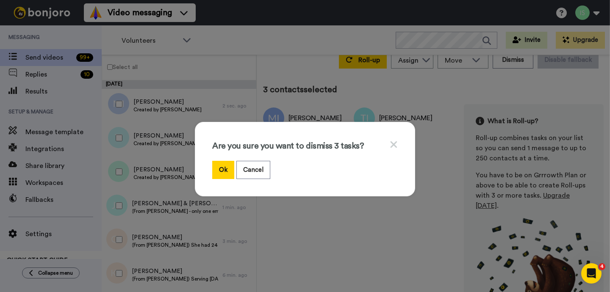
click at [395, 147] on icon at bounding box center [394, 144] width 8 height 11
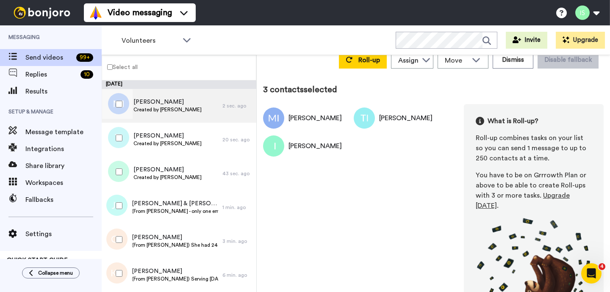
scroll to position [30, 0]
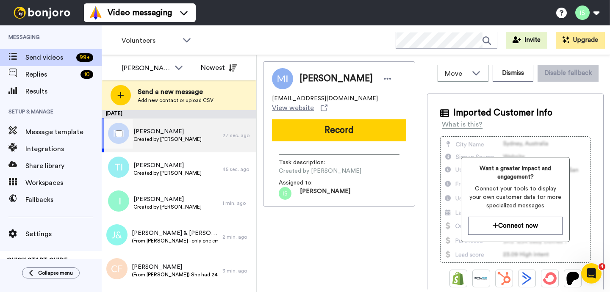
click at [181, 138] on span "Created by [PERSON_NAME]" at bounding box center [167, 139] width 68 height 7
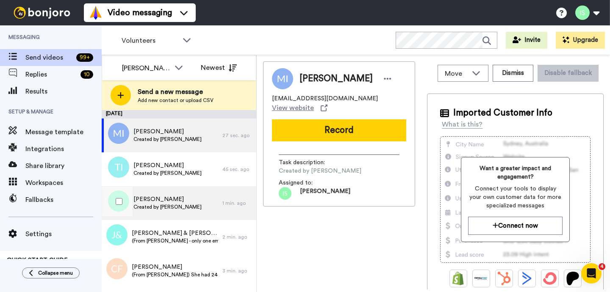
click at [147, 194] on div "[PERSON_NAME] Created by [PERSON_NAME]" at bounding box center [162, 203] width 121 height 34
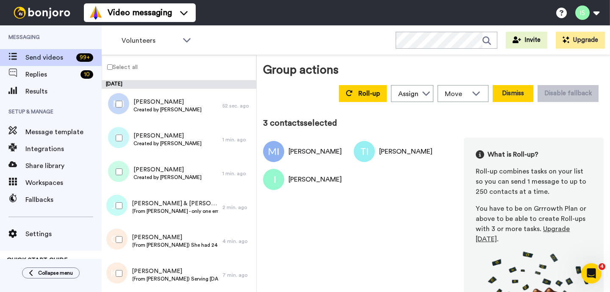
click at [518, 93] on button "Dismiss" at bounding box center [513, 93] width 41 height 17
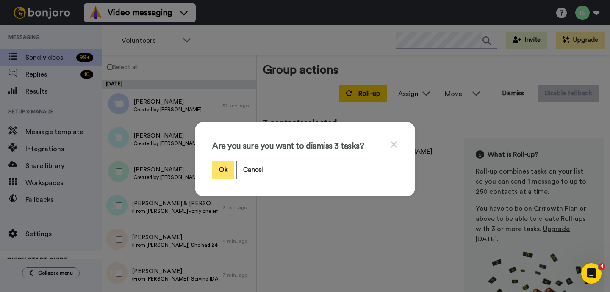
click at [223, 172] on button "Ok" at bounding box center [223, 170] width 22 height 18
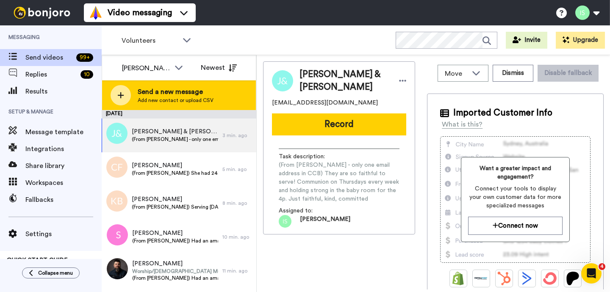
click at [120, 96] on icon at bounding box center [121, 95] width 6 height 6
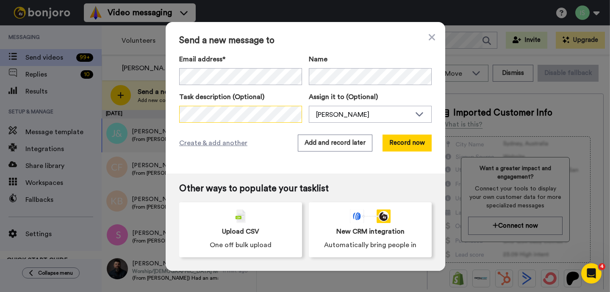
scroll to position [0, 1079]
click at [344, 152] on div "Send a new message to Email address* No search result for ‘ [EMAIL_ADDRESS][DOM…" at bounding box center [306, 98] width 280 height 152
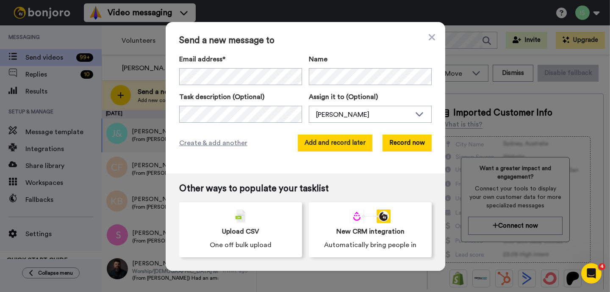
click at [344, 144] on button "Add and record later" at bounding box center [335, 143] width 75 height 17
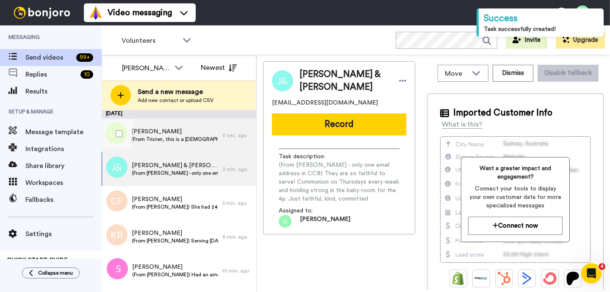
click at [208, 145] on div "[PERSON_NAME] (From [PERSON_NAME], this is a [DEMOGRAPHIC_DATA] volunteer) [PER…" at bounding box center [162, 136] width 121 height 34
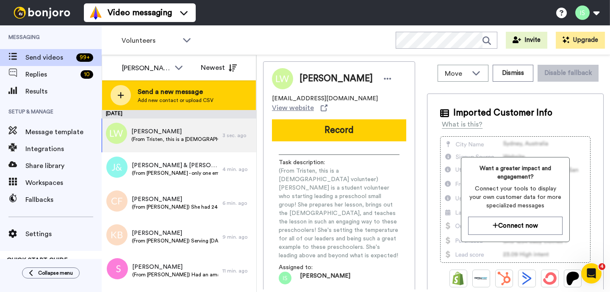
click at [121, 97] on icon at bounding box center [121, 95] width 6 height 6
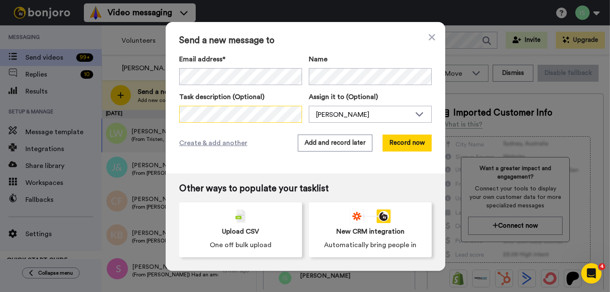
scroll to position [0, 1701]
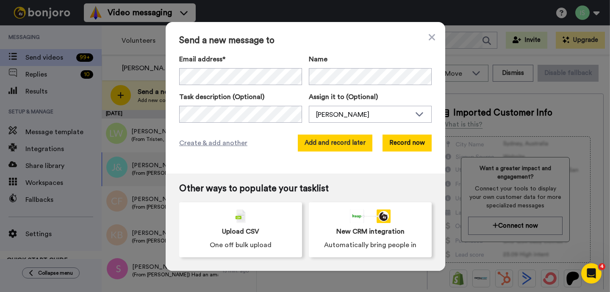
click at [315, 137] on button "Add and record later" at bounding box center [335, 143] width 75 height 17
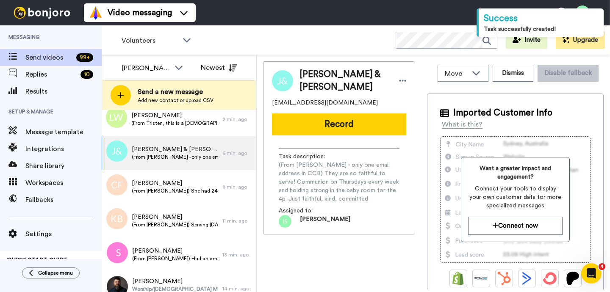
scroll to position [62, 0]
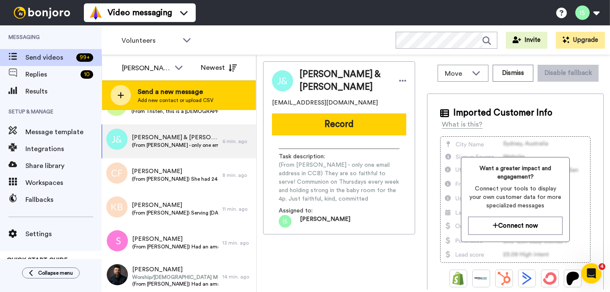
click at [125, 93] on div at bounding box center [121, 95] width 20 height 20
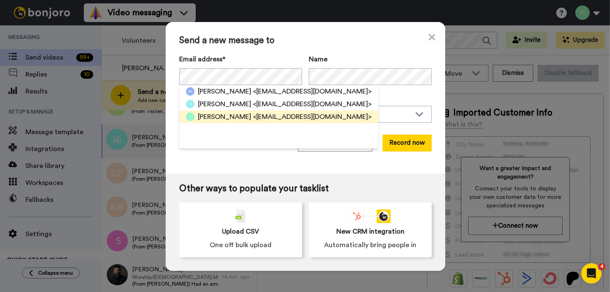
click at [253, 114] on span "<[EMAIL_ADDRESS][DOMAIN_NAME]>" at bounding box center [312, 117] width 119 height 10
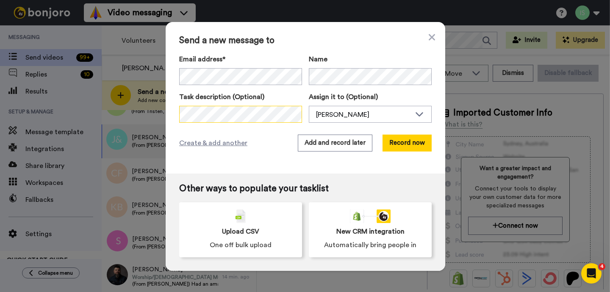
scroll to position [0, 757]
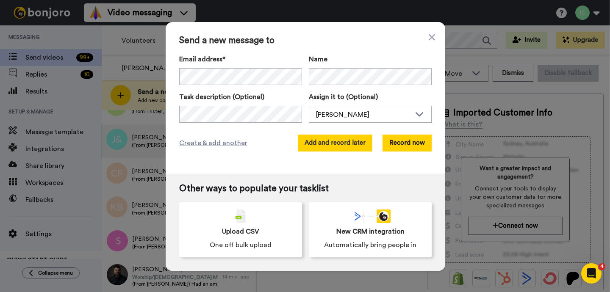
click at [330, 145] on button "Add and record later" at bounding box center [335, 143] width 75 height 17
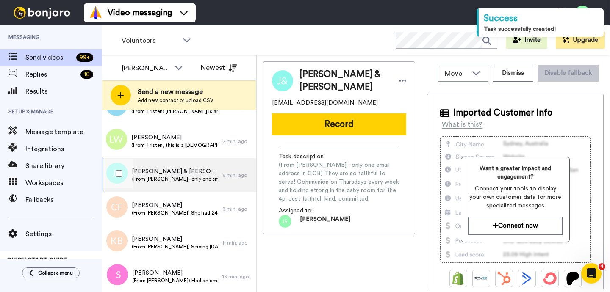
scroll to position [96, 0]
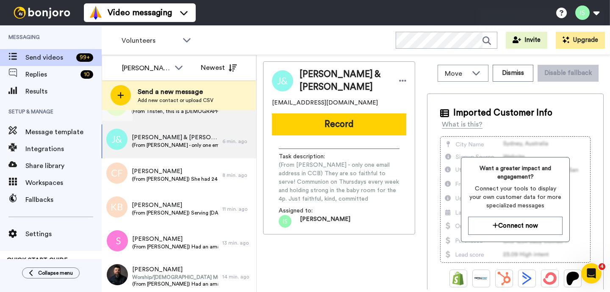
click at [189, 116] on div "[PERSON_NAME] (From [PERSON_NAME], this is a [DEMOGRAPHIC_DATA] volunteer) [PER…" at bounding box center [162, 108] width 121 height 34
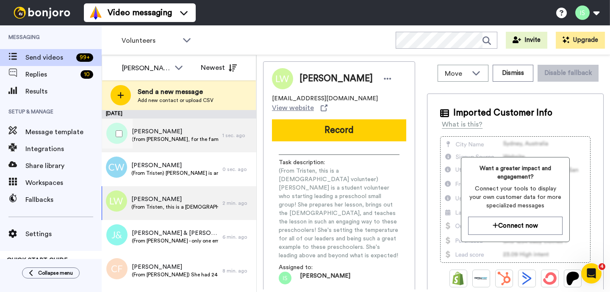
click at [185, 145] on div "[PERSON_NAME] (from [PERSON_NAME], for the family. Roll-up only allows up to 2 …" at bounding box center [162, 136] width 121 height 34
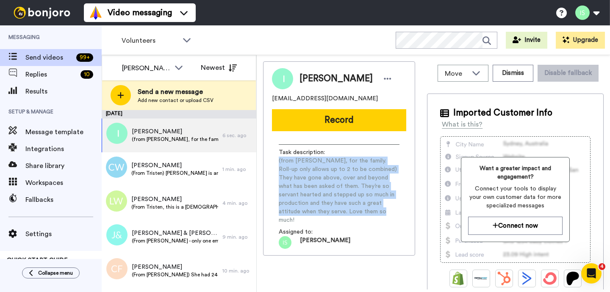
drag, startPoint x: 279, startPoint y: 161, endPoint x: 360, endPoint y: 209, distance: 94.3
click at [360, 209] on span "(from [PERSON_NAME], for the family. Roll-up only allows up to 2 to be combined…" at bounding box center [339, 191] width 121 height 68
copy span "(from [PERSON_NAME], for the family. Roll-up only allows up to 2 to be combined…"
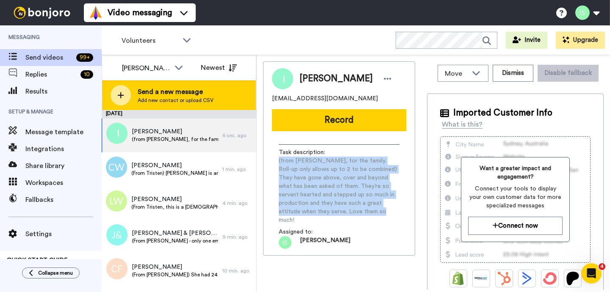
click at [115, 97] on div at bounding box center [121, 95] width 20 height 20
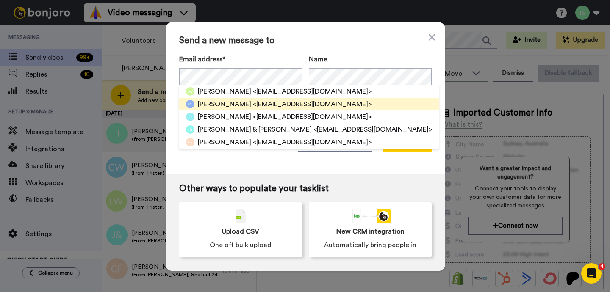
click at [220, 102] on span "[PERSON_NAME]" at bounding box center [224, 104] width 53 height 10
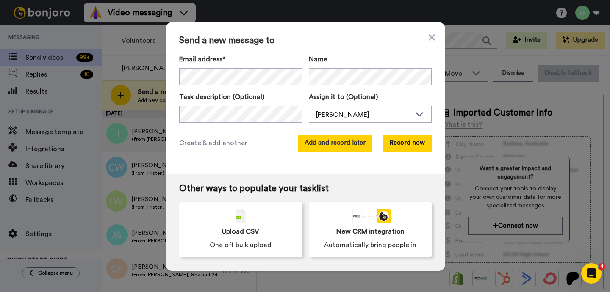
click at [326, 144] on button "Add and record later" at bounding box center [335, 143] width 75 height 17
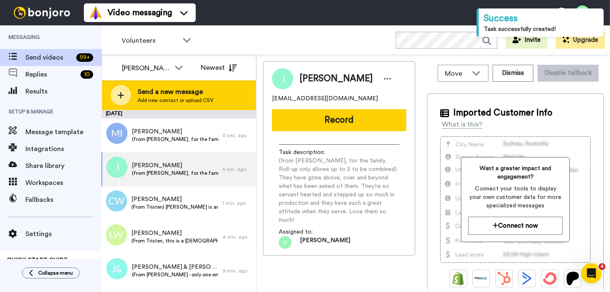
click at [119, 96] on icon at bounding box center [120, 95] width 7 height 8
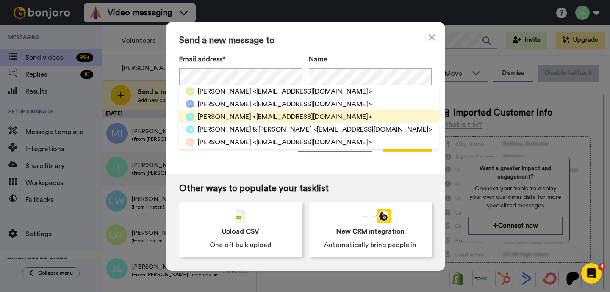
click at [219, 118] on span "[PERSON_NAME]" at bounding box center [224, 117] width 53 height 10
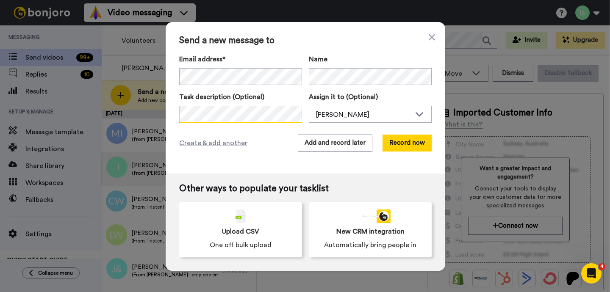
scroll to position [0, 755]
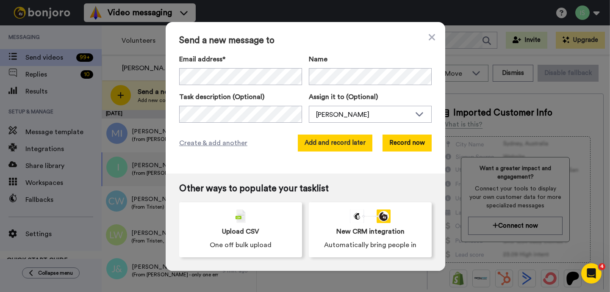
click at [347, 141] on button "Add and record later" at bounding box center [335, 143] width 75 height 17
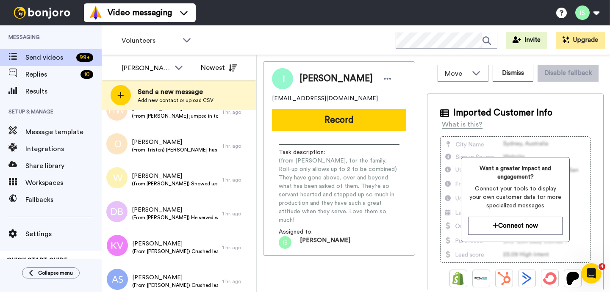
scroll to position [682, 0]
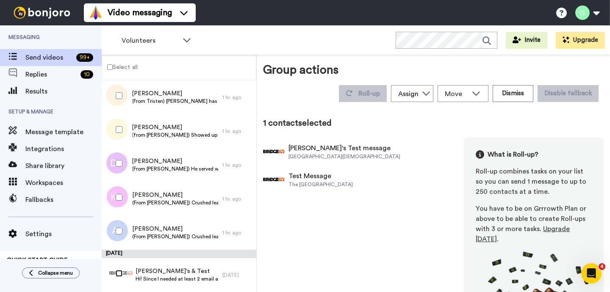
scroll to position [652, 0]
click at [499, 95] on button "Dismiss" at bounding box center [513, 93] width 41 height 17
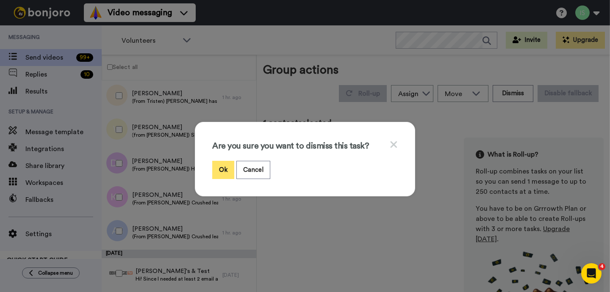
click at [227, 172] on button "Ok" at bounding box center [223, 170] width 22 height 18
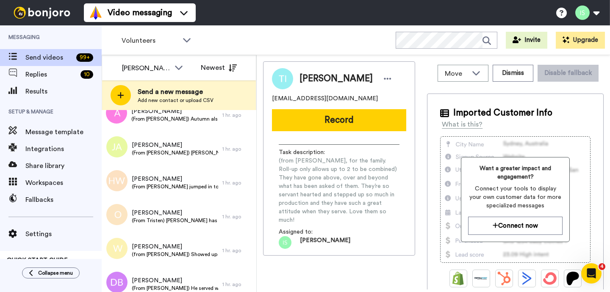
scroll to position [639, 0]
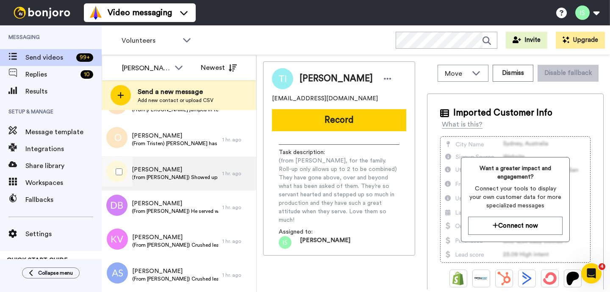
click at [193, 174] on span "(from [PERSON_NAME]) Showed up to the guest tent after service to talk with peo…" at bounding box center [175, 177] width 86 height 7
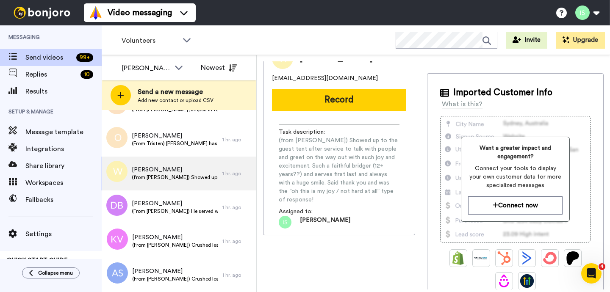
scroll to position [21, 0]
